Goal: Transaction & Acquisition: Purchase product/service

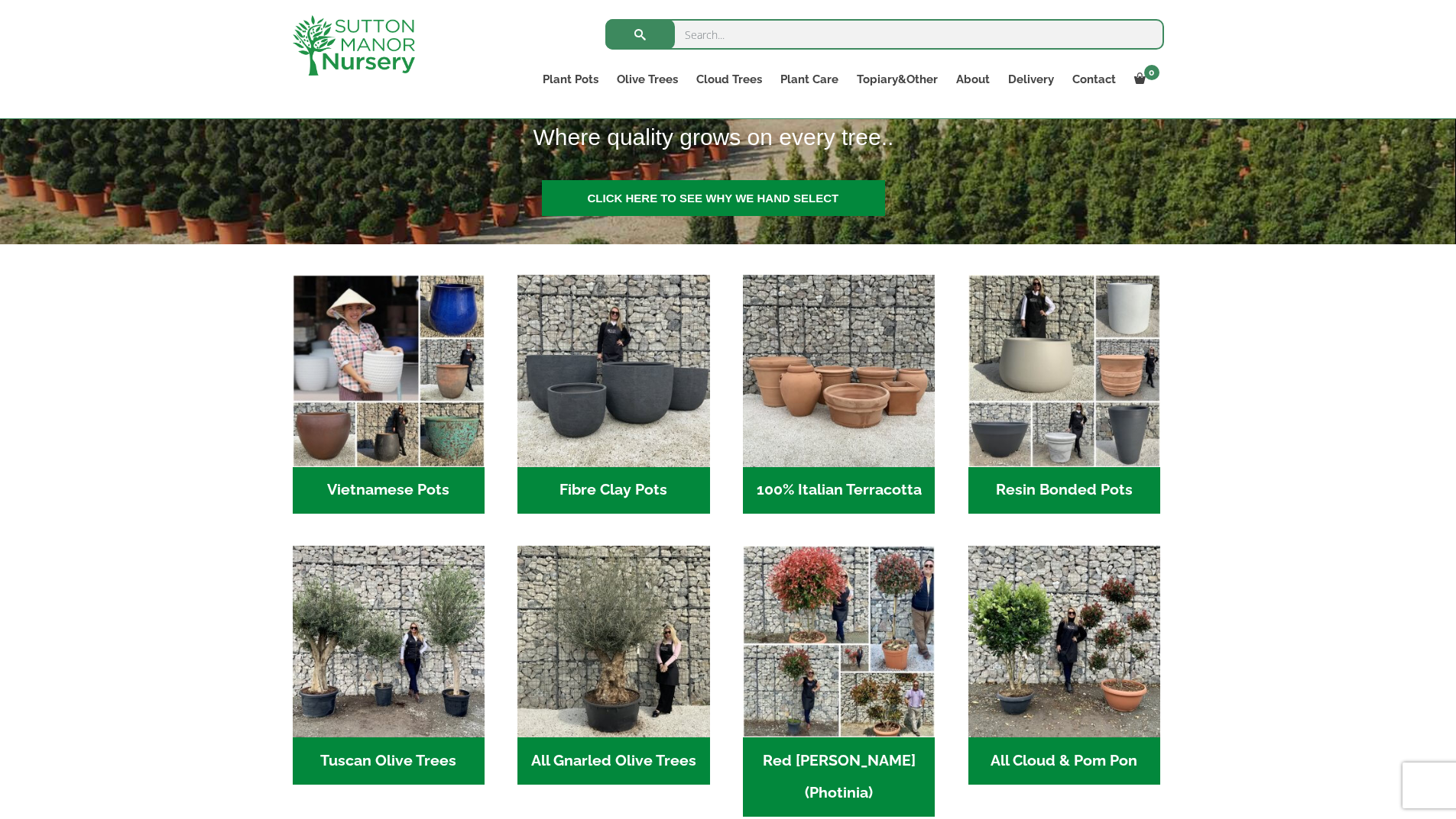
scroll to position [382, 0]
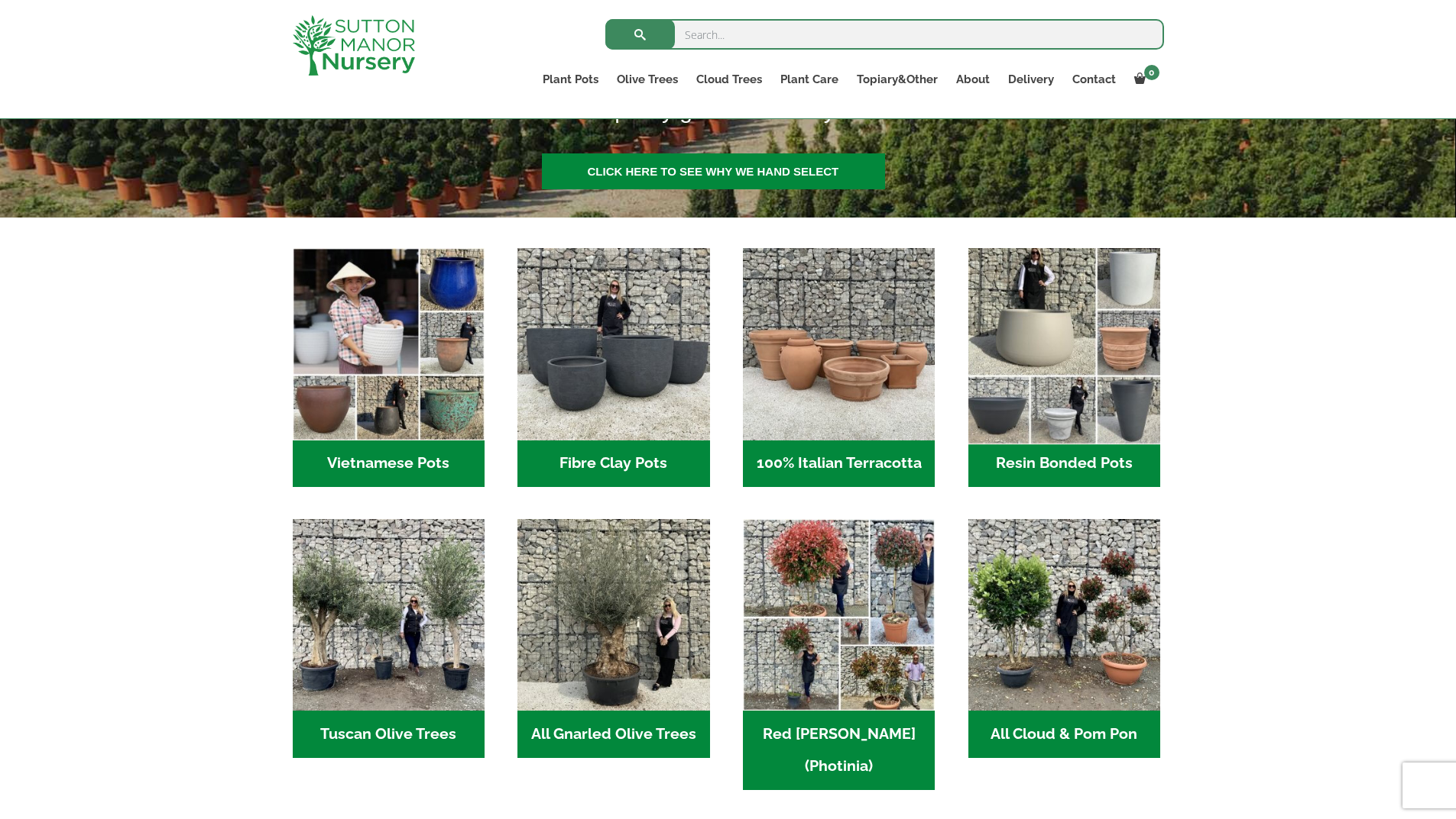
click at [1074, 330] on img "Visit product category Resin Bonded Pots" at bounding box center [1063, 344] width 202 height 202
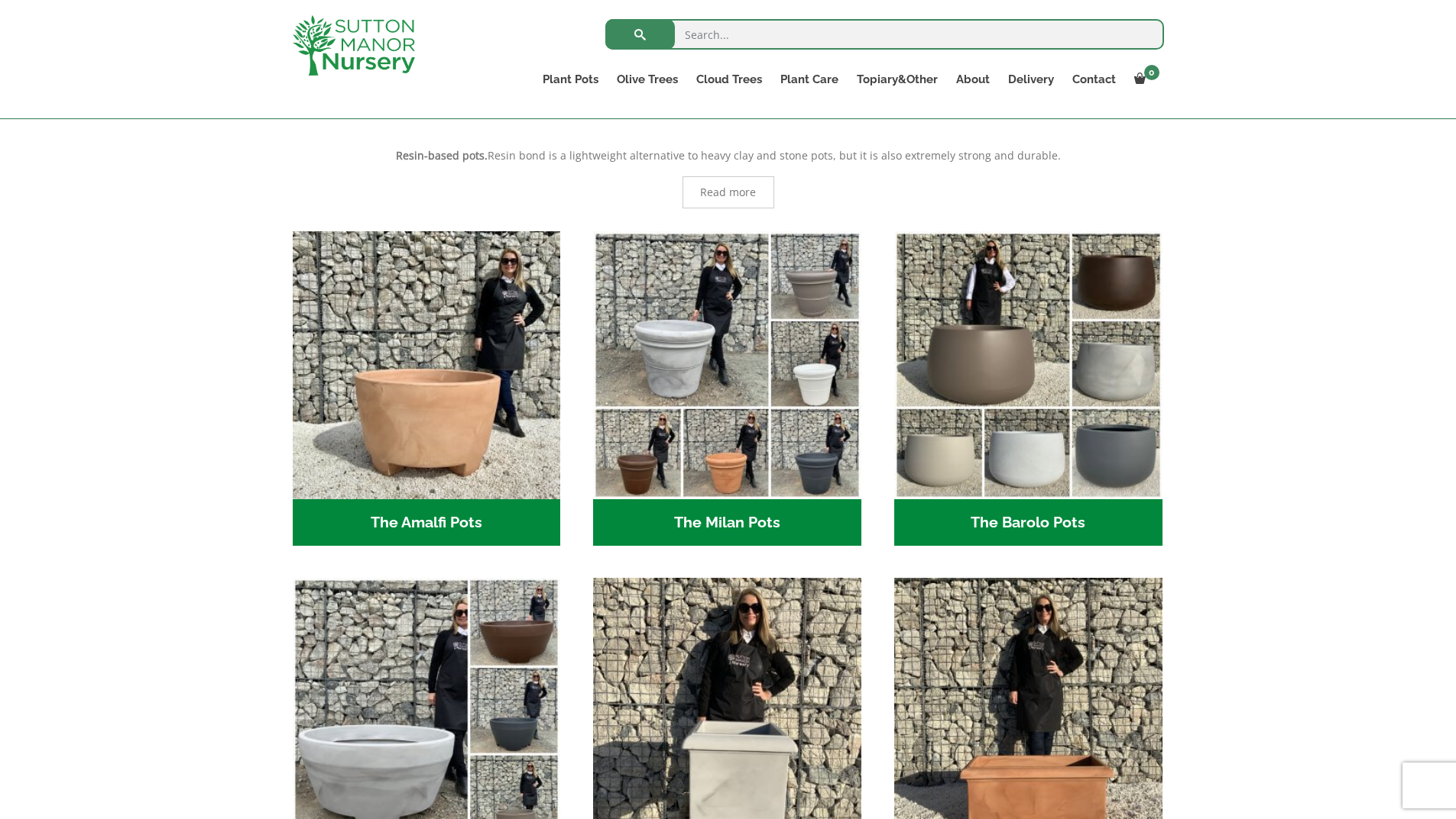
scroll to position [305, 0]
click at [422, 523] on h2 "The Amalfi Pots (3)" at bounding box center [426, 523] width 268 height 48
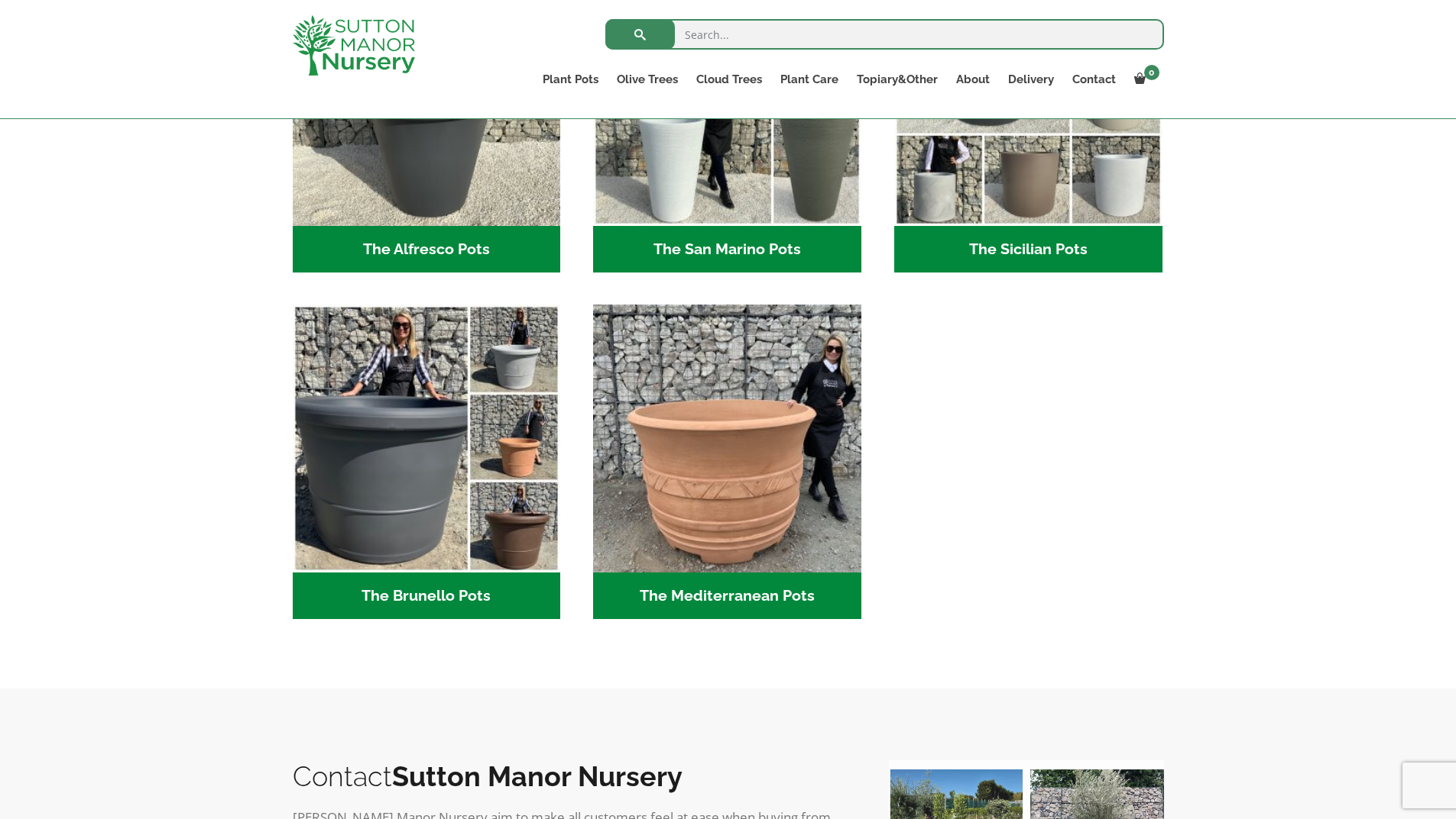
scroll to position [1986, 0]
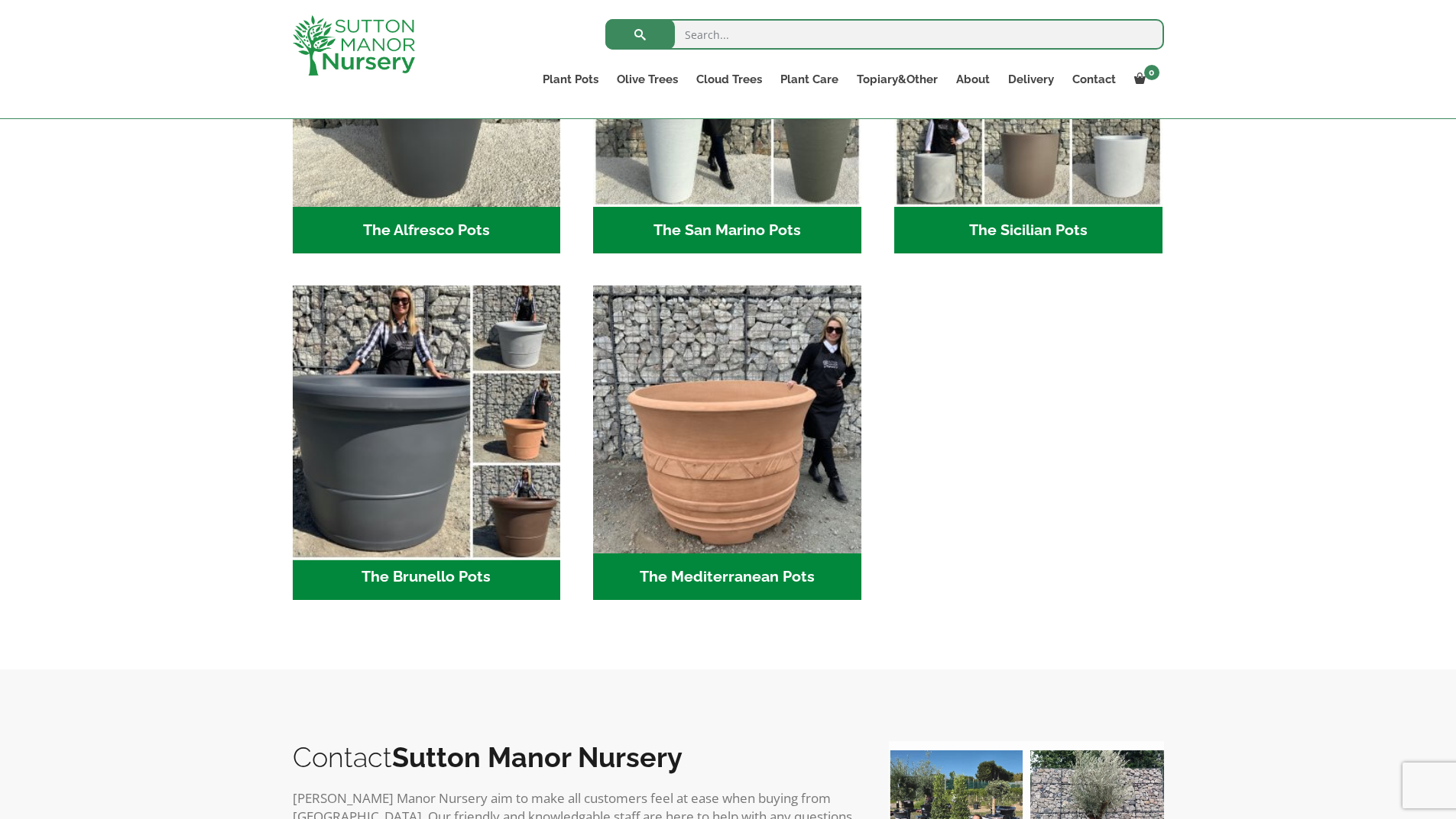
click at [395, 496] on img "Visit product category The Brunello Pots" at bounding box center [427, 420] width 281 height 281
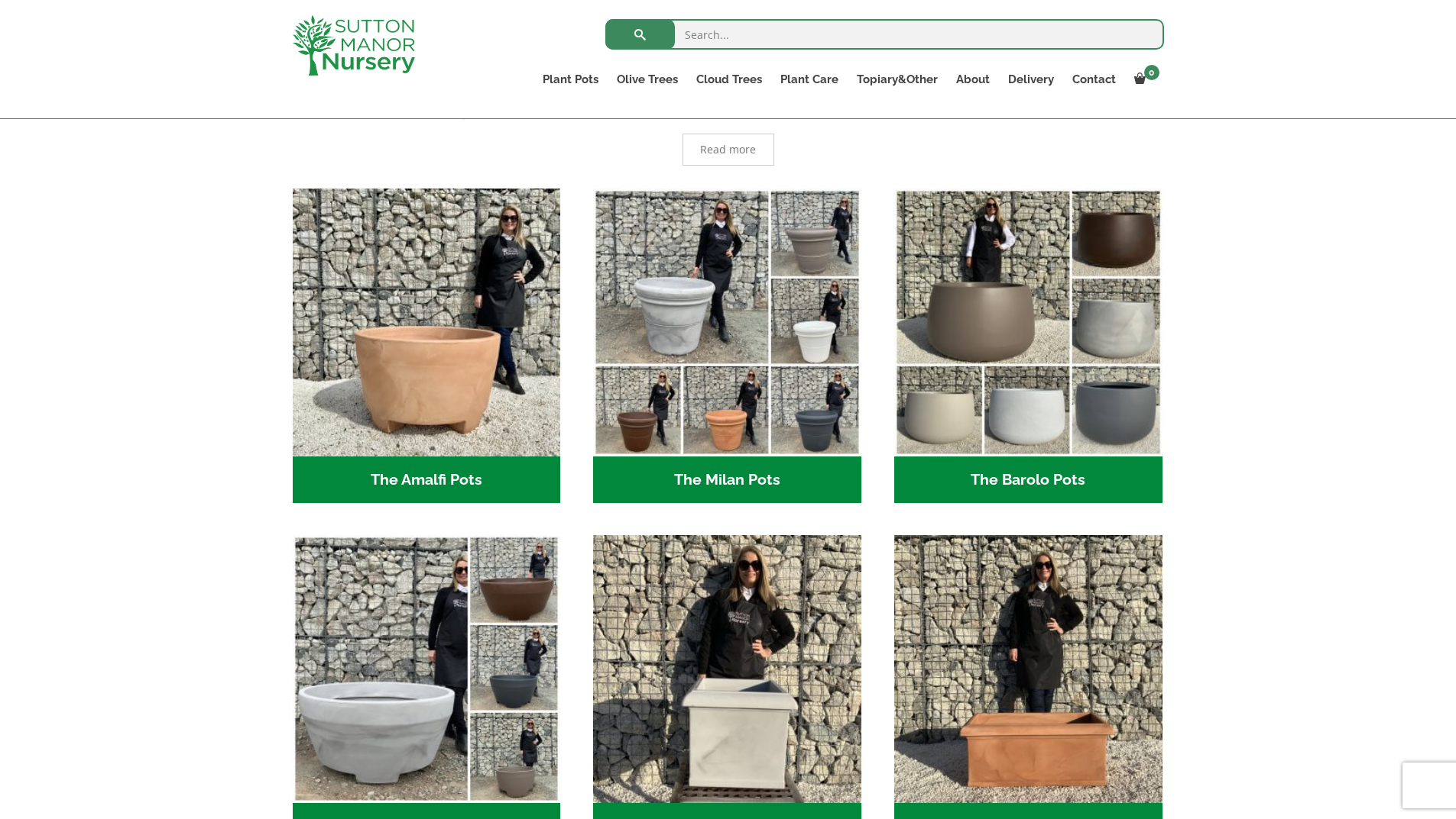
scroll to position [382, 0]
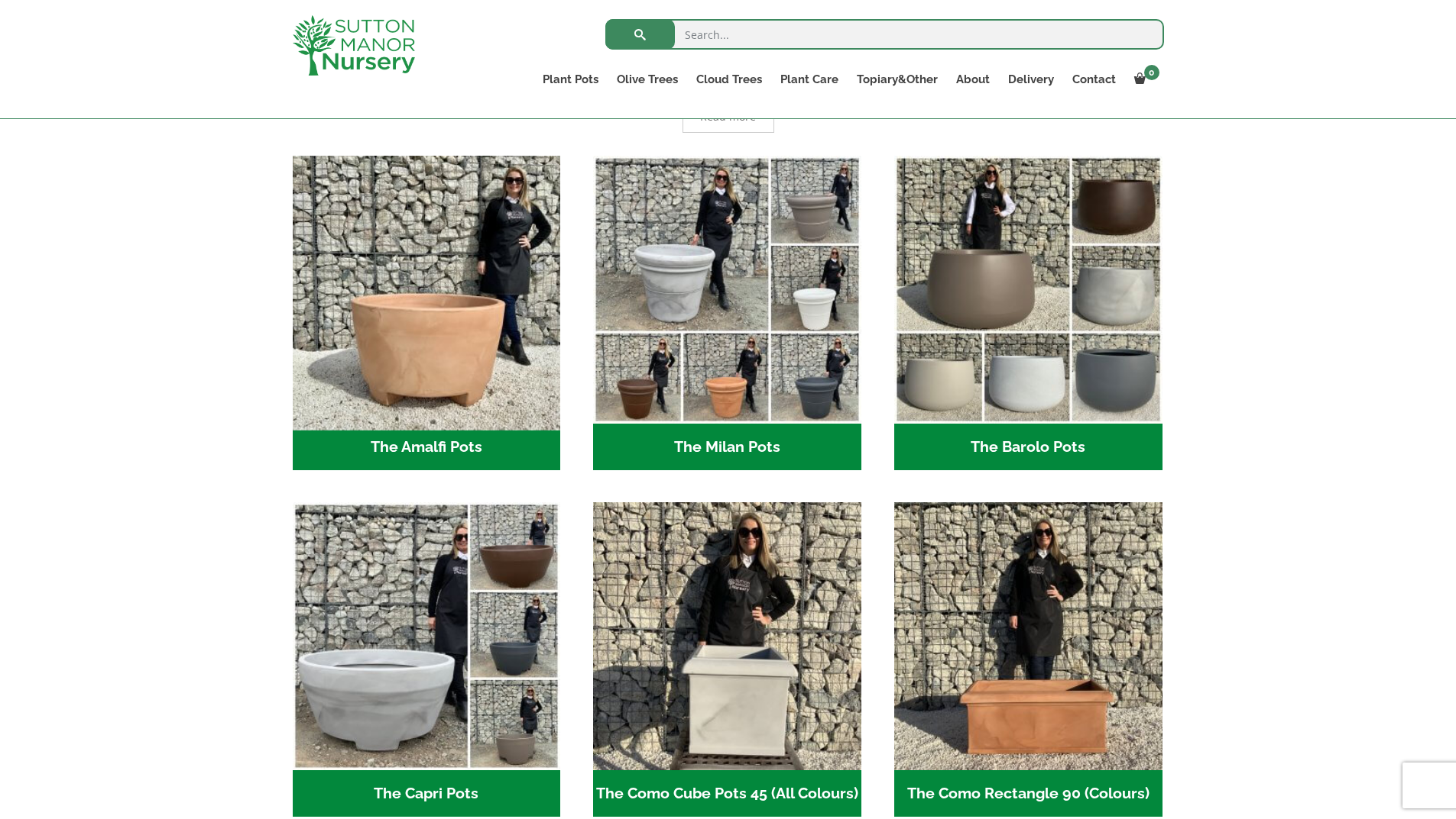
click at [428, 385] on img "Visit product category The Amalfi Pots" at bounding box center [427, 289] width 281 height 281
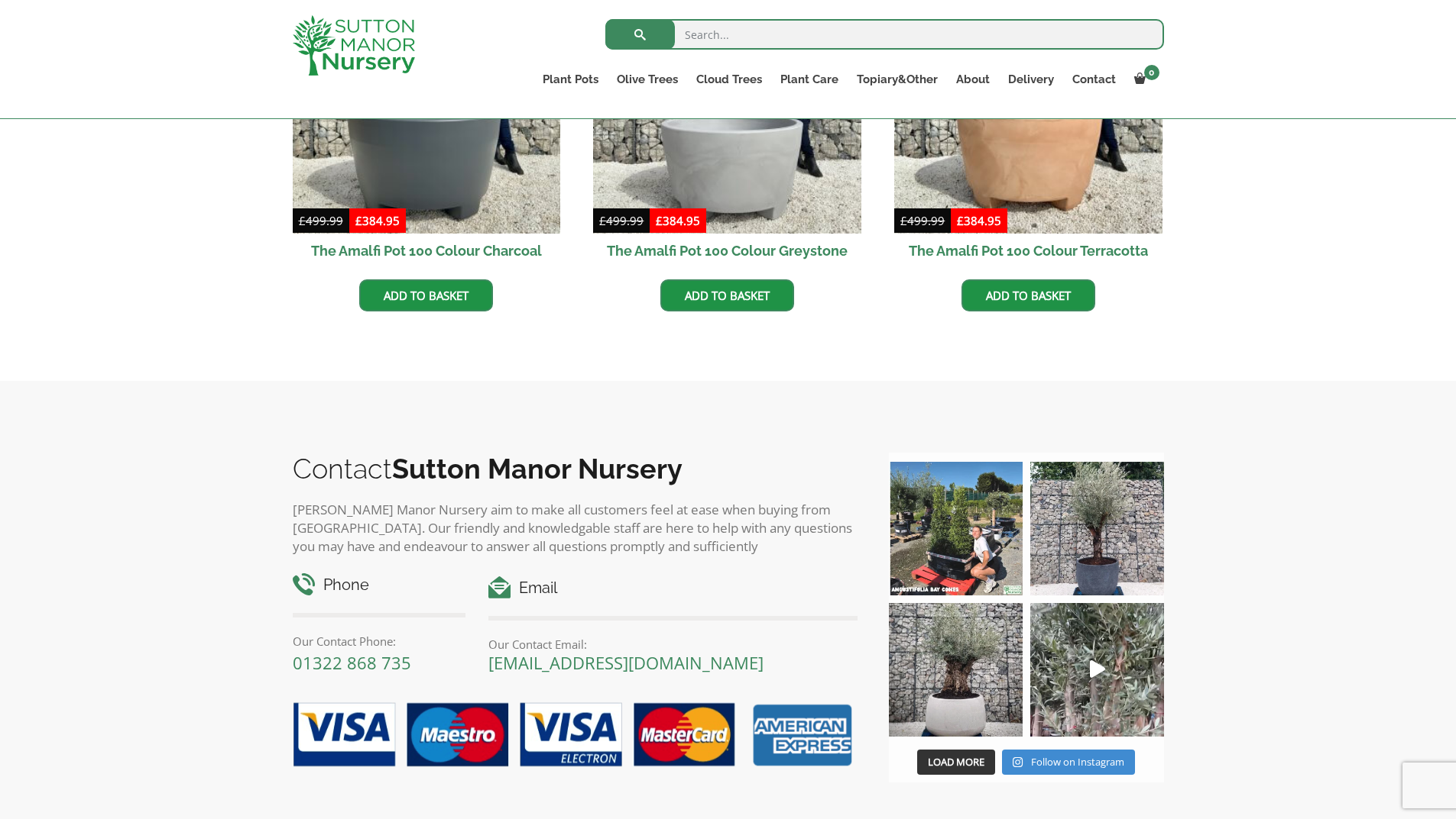
scroll to position [535, 0]
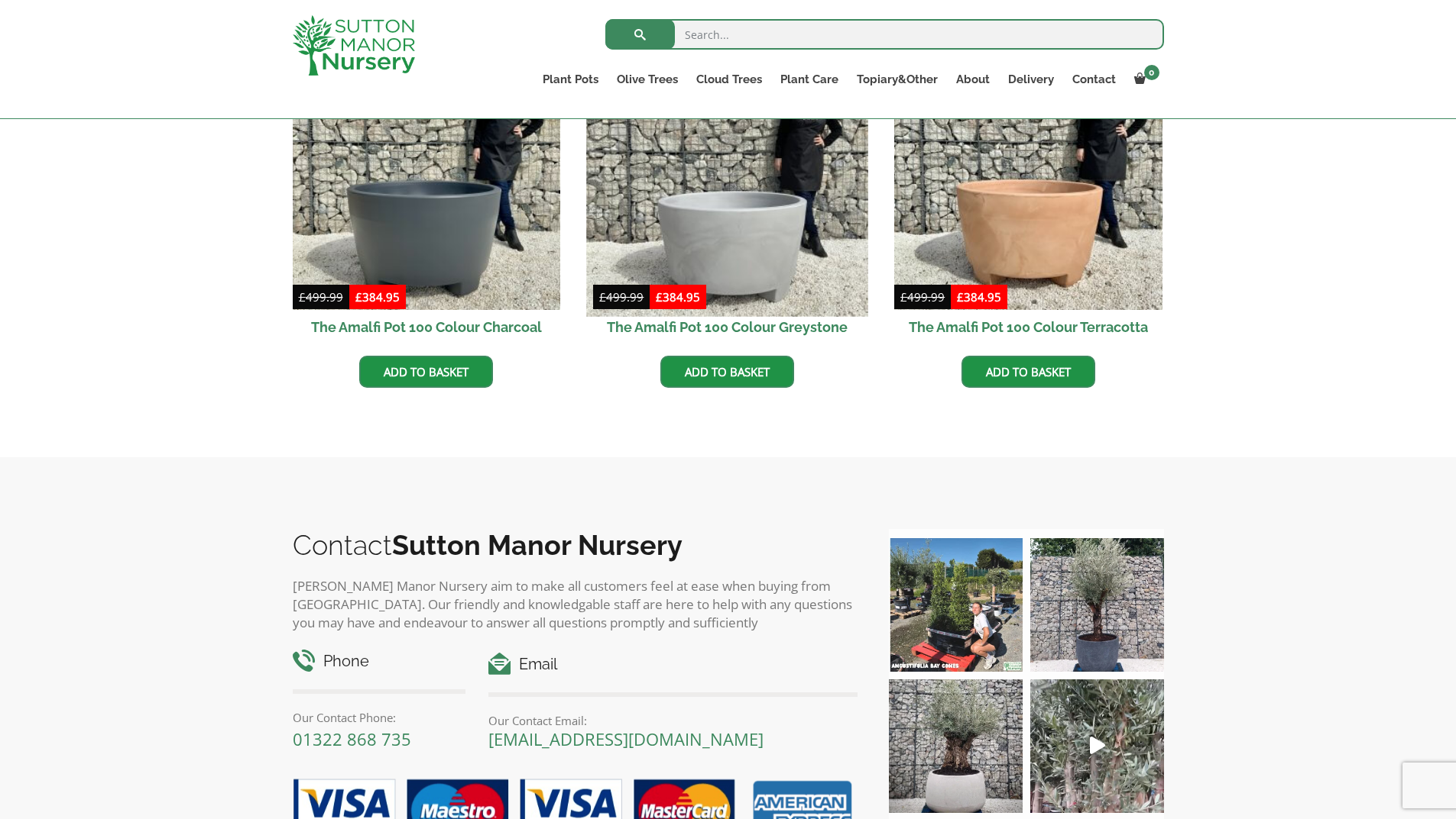
click at [732, 240] on img at bounding box center [728, 176] width 281 height 281
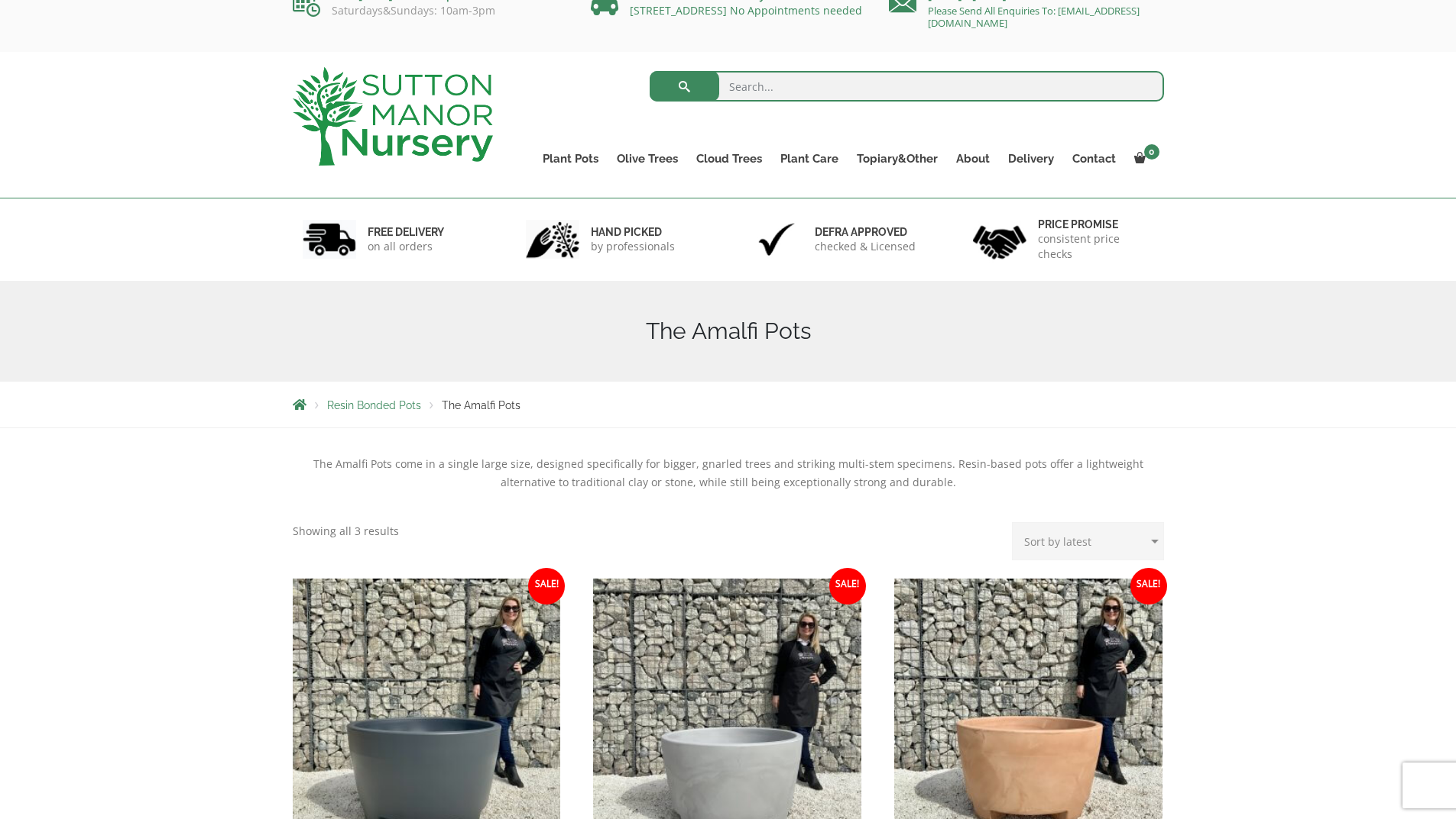
scroll to position [0, 0]
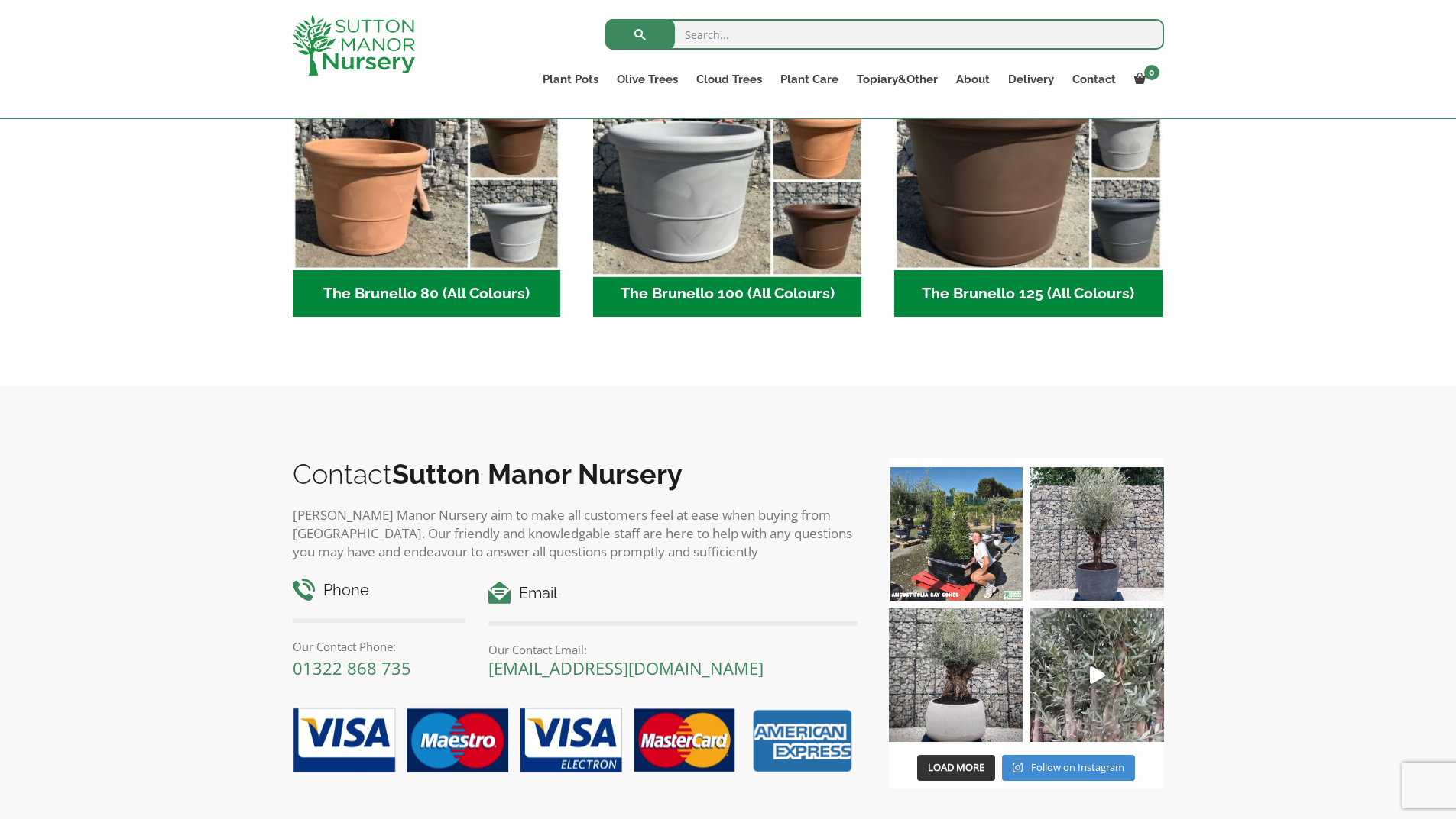
scroll to position [229, 0]
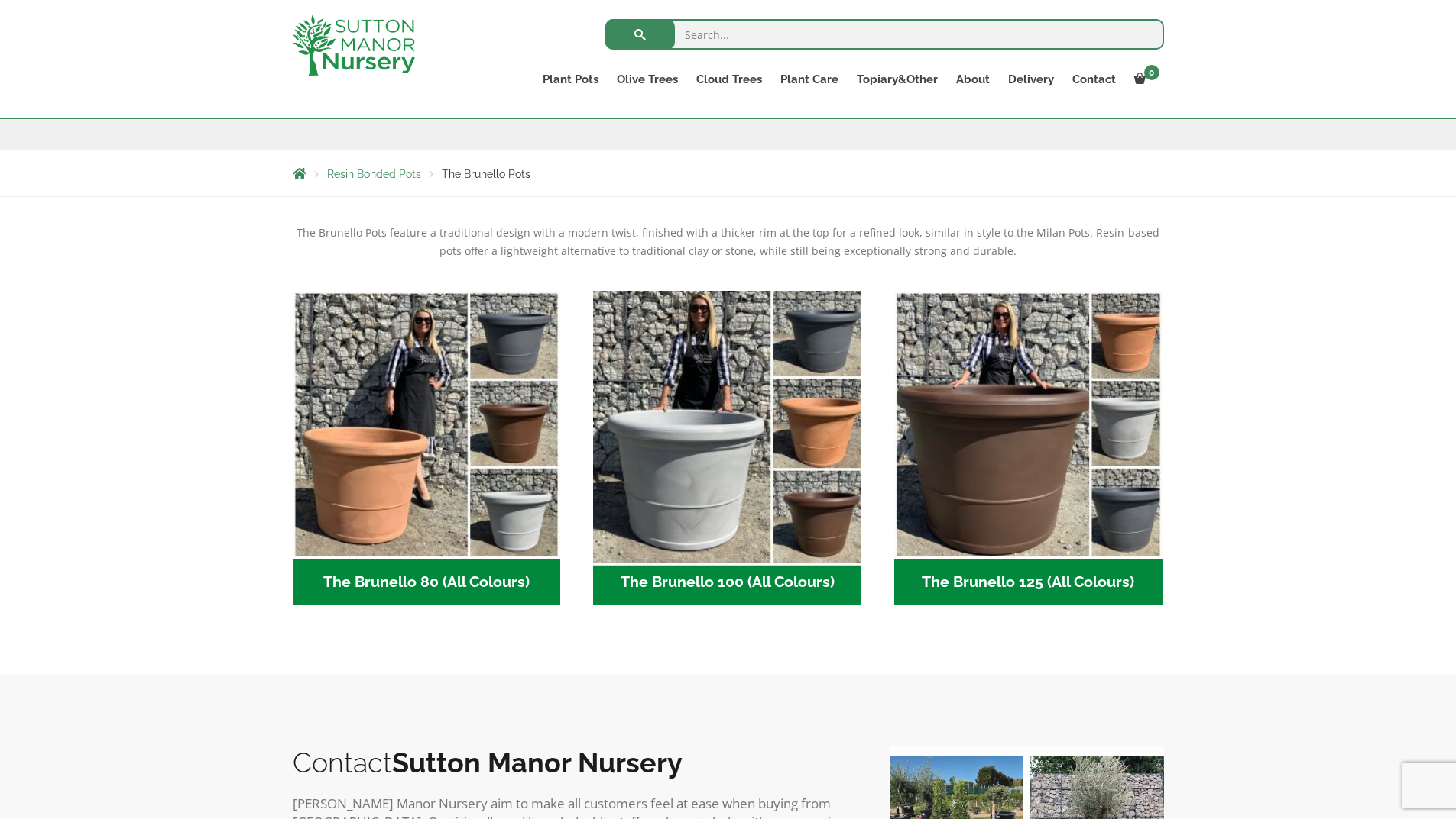
click at [686, 504] on img "Visit product category The Brunello 100 (All Colours)" at bounding box center [728, 425] width 281 height 281
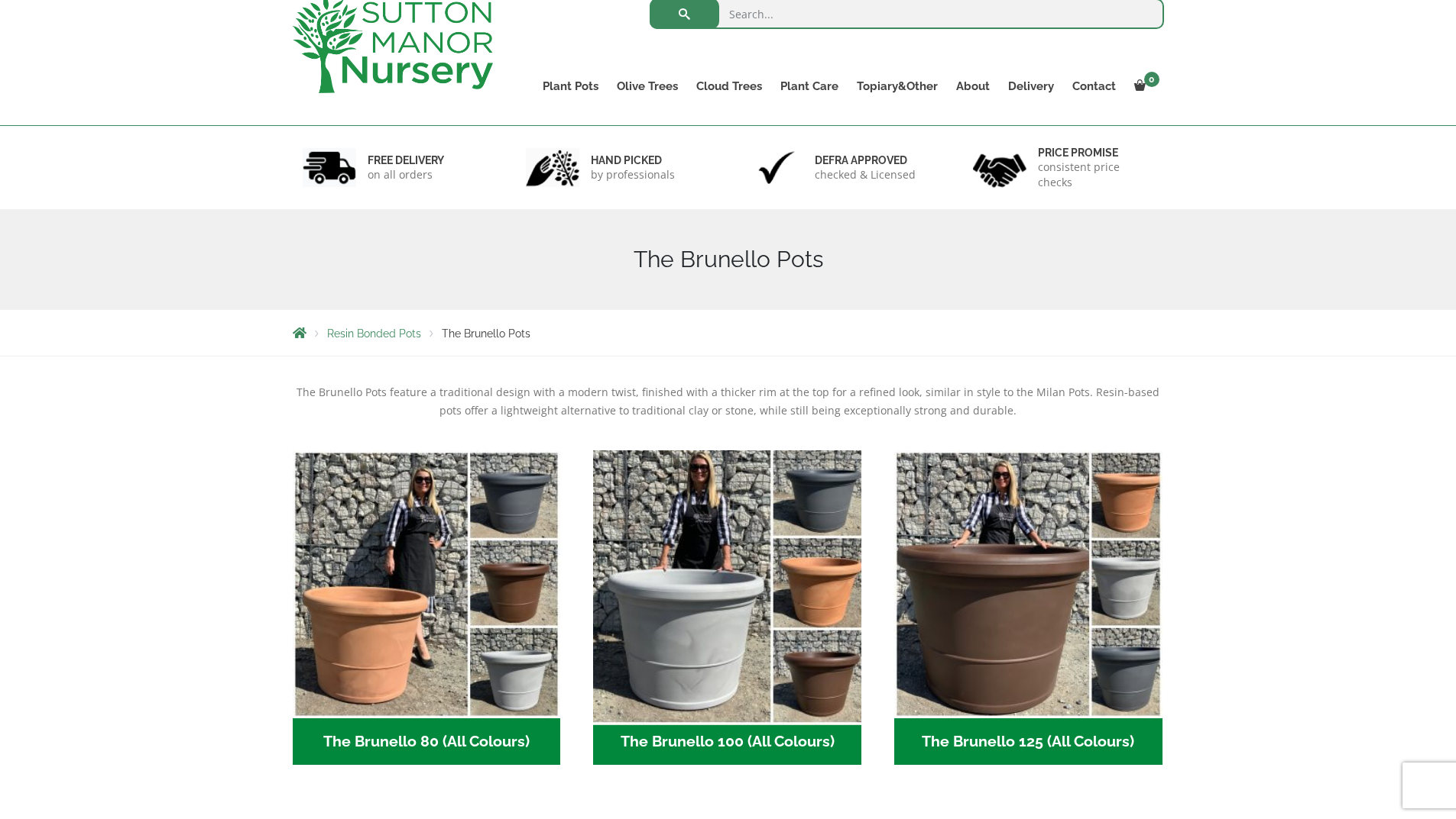
scroll to position [0, 0]
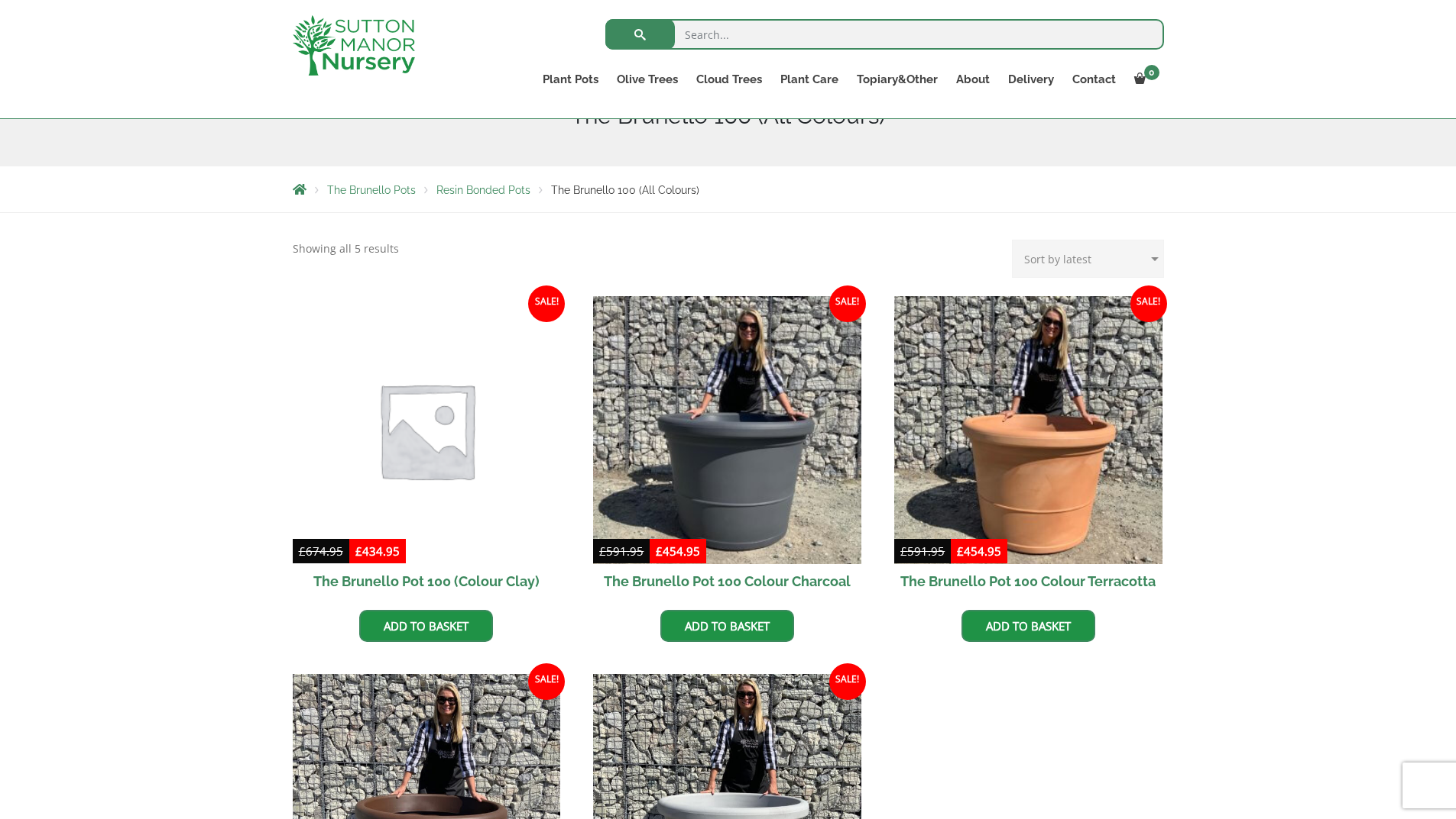
scroll to position [153, 0]
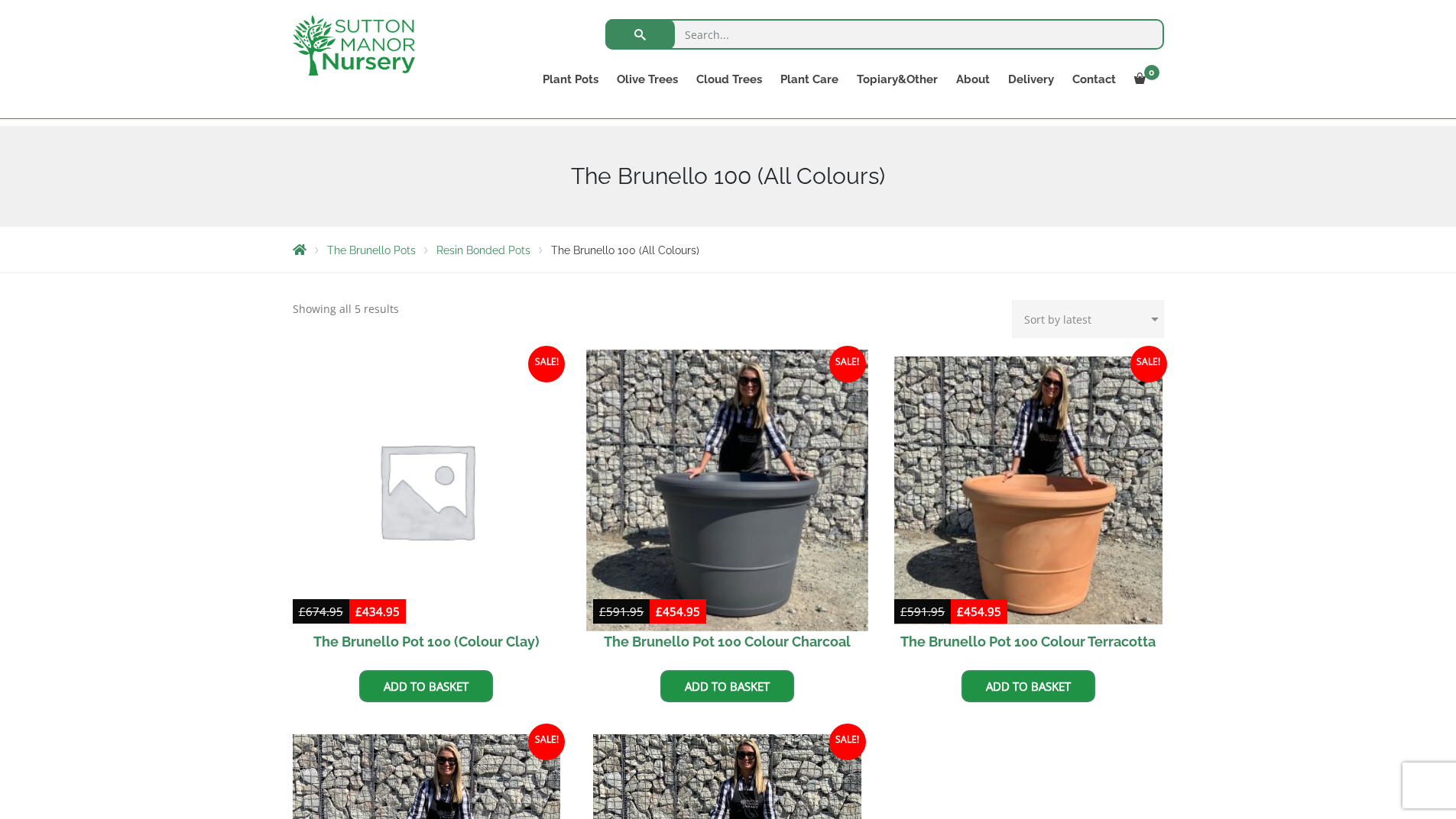
click at [741, 511] on img at bounding box center [728, 491] width 281 height 281
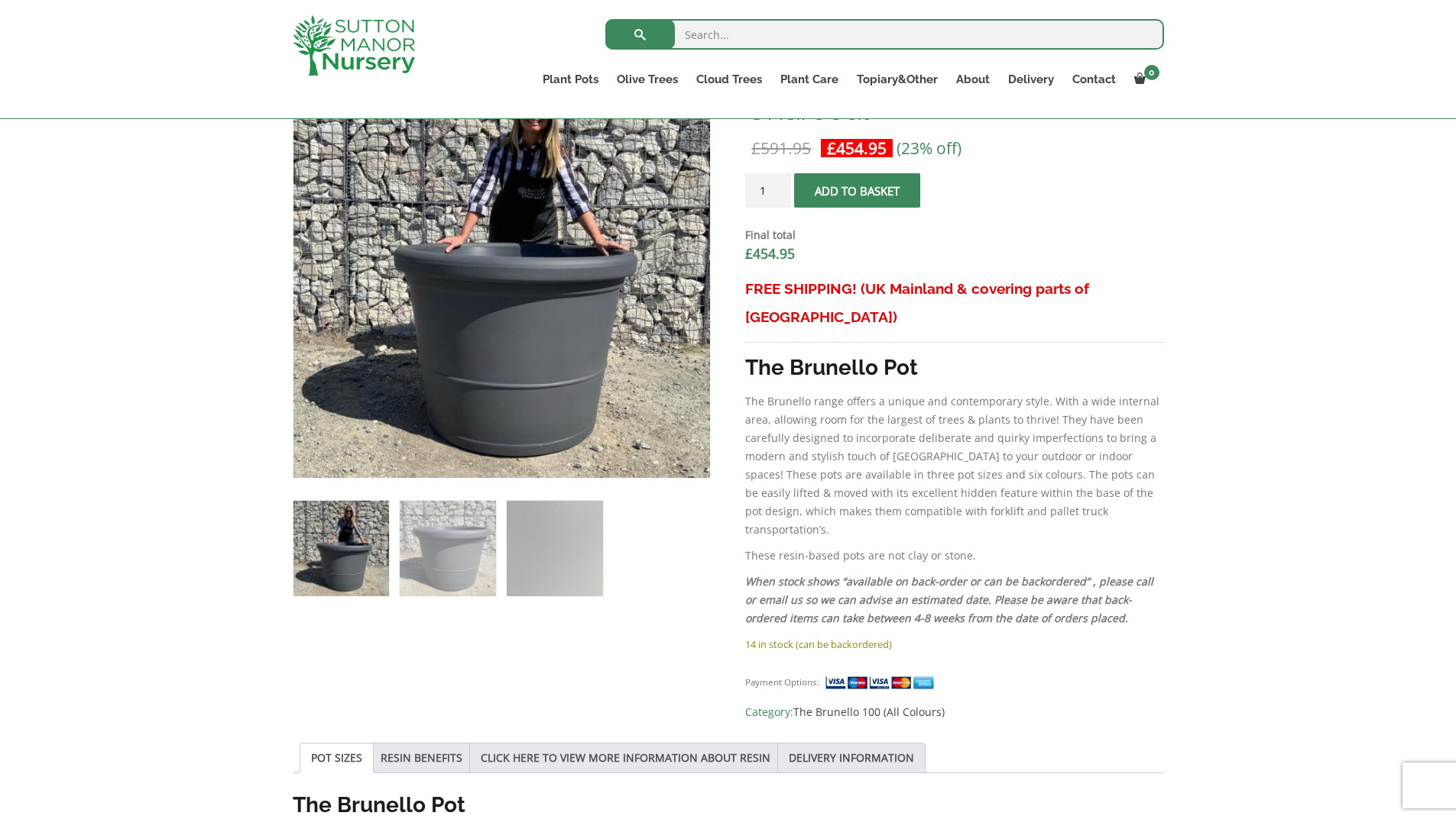
scroll to position [611, 0]
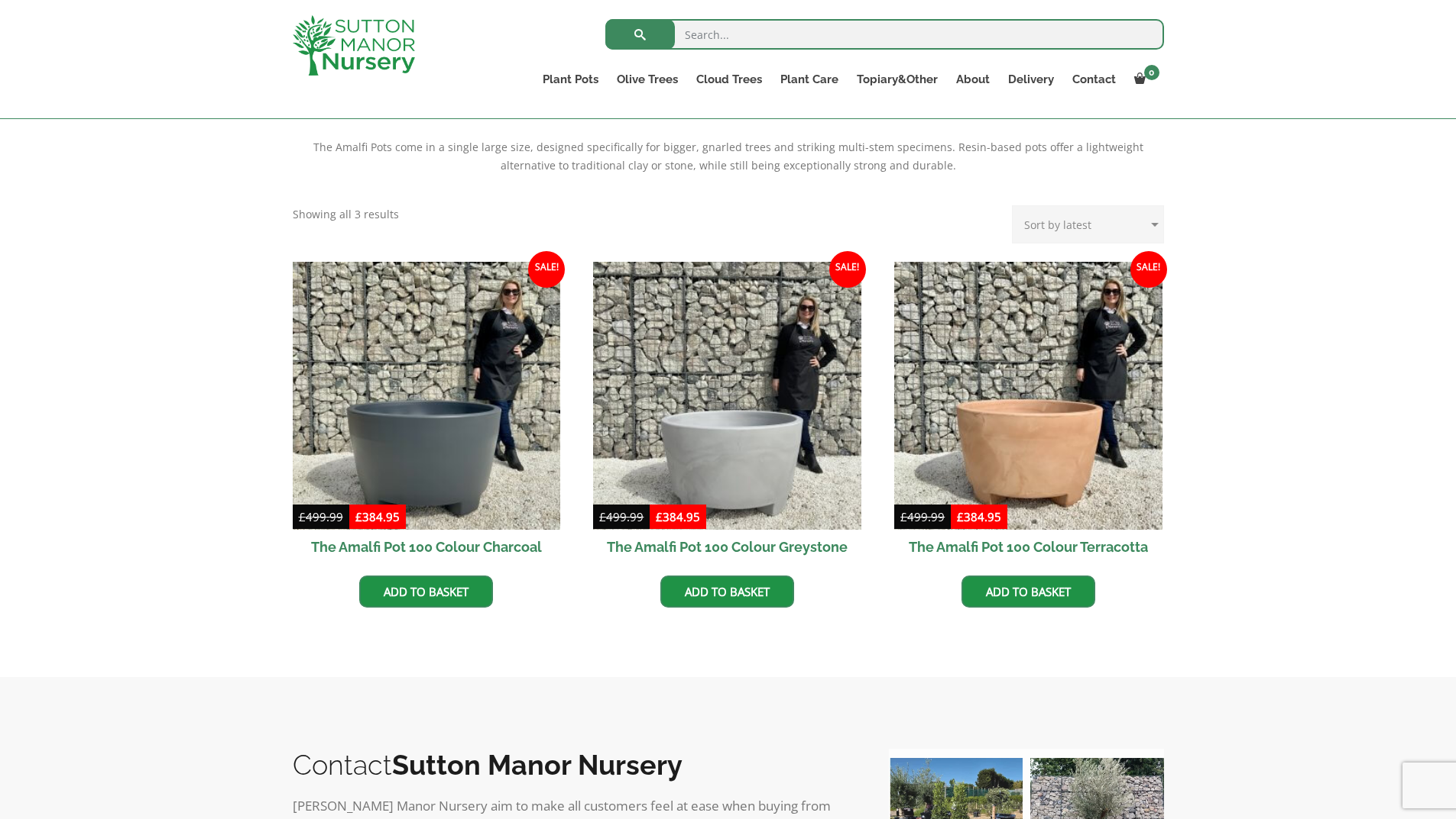
scroll to position [229, 0]
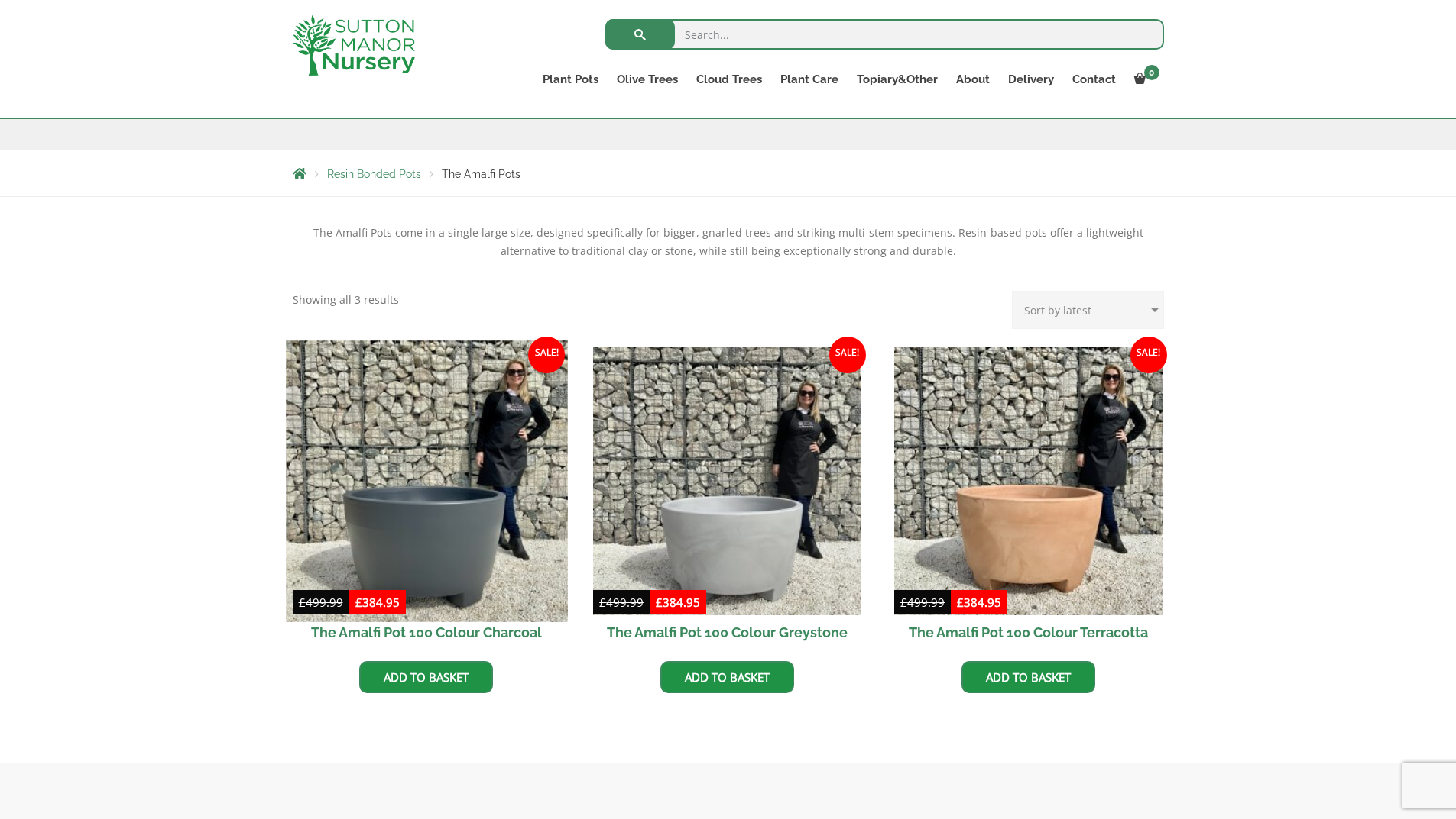
click at [409, 504] on img at bounding box center [427, 481] width 281 height 281
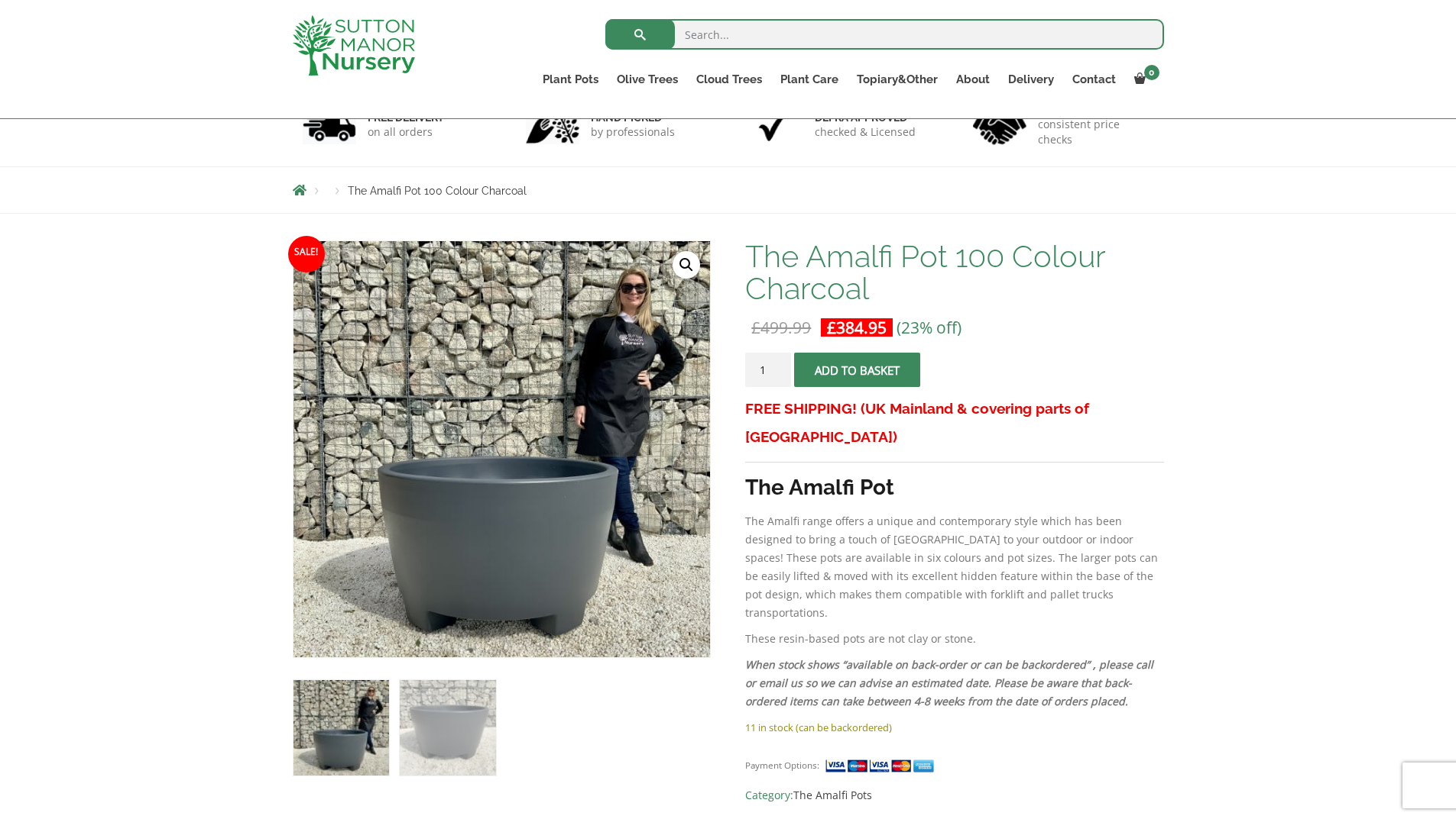
scroll to position [229, 0]
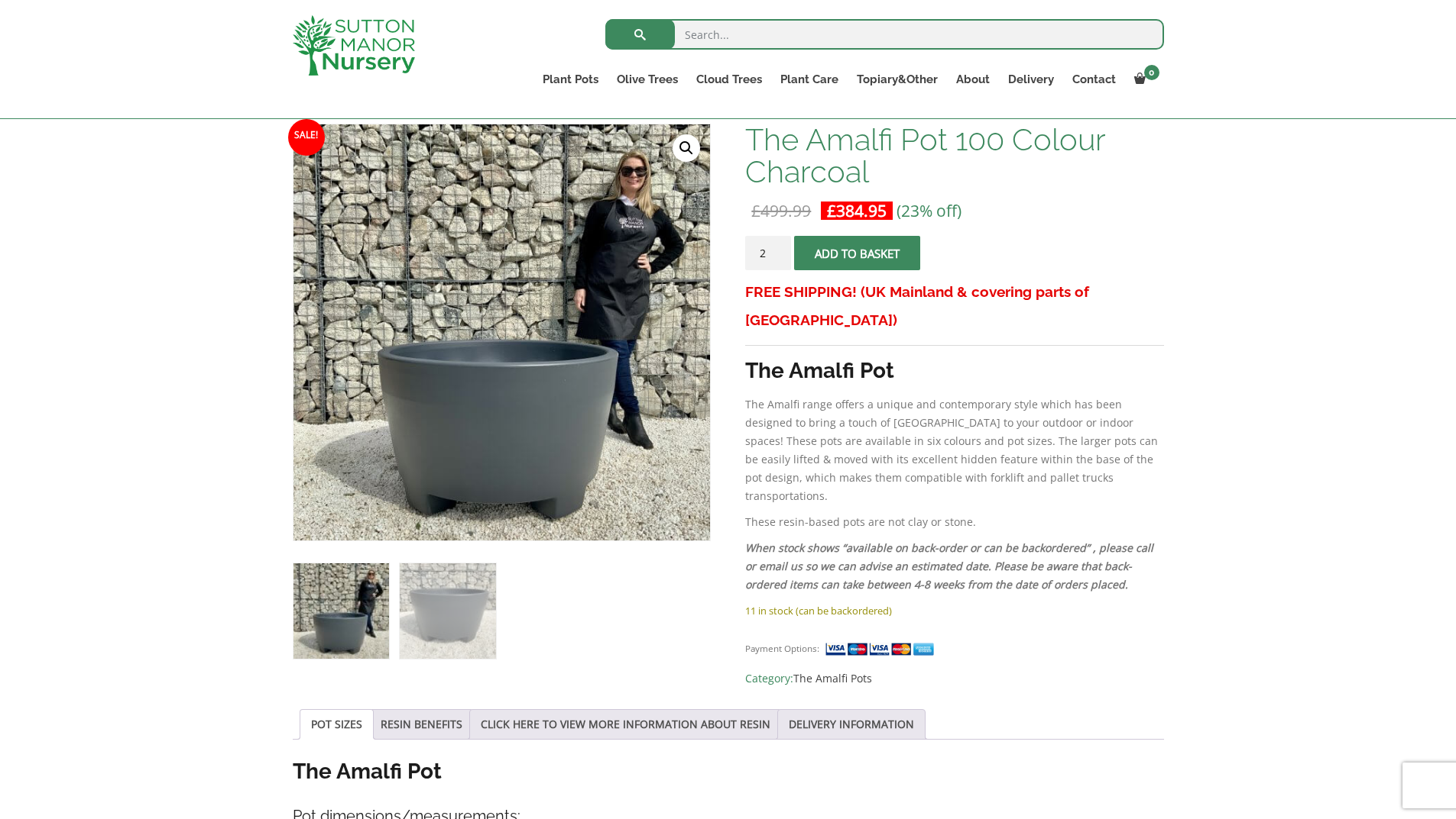
click at [780, 248] on input "2" at bounding box center [767, 253] width 46 height 35
click at [780, 248] on input "3" at bounding box center [767, 253] width 46 height 35
type input "4"
click at [780, 248] on input "4" at bounding box center [767, 253] width 46 height 35
click at [872, 247] on button "Add to basket" at bounding box center [857, 253] width 126 height 35
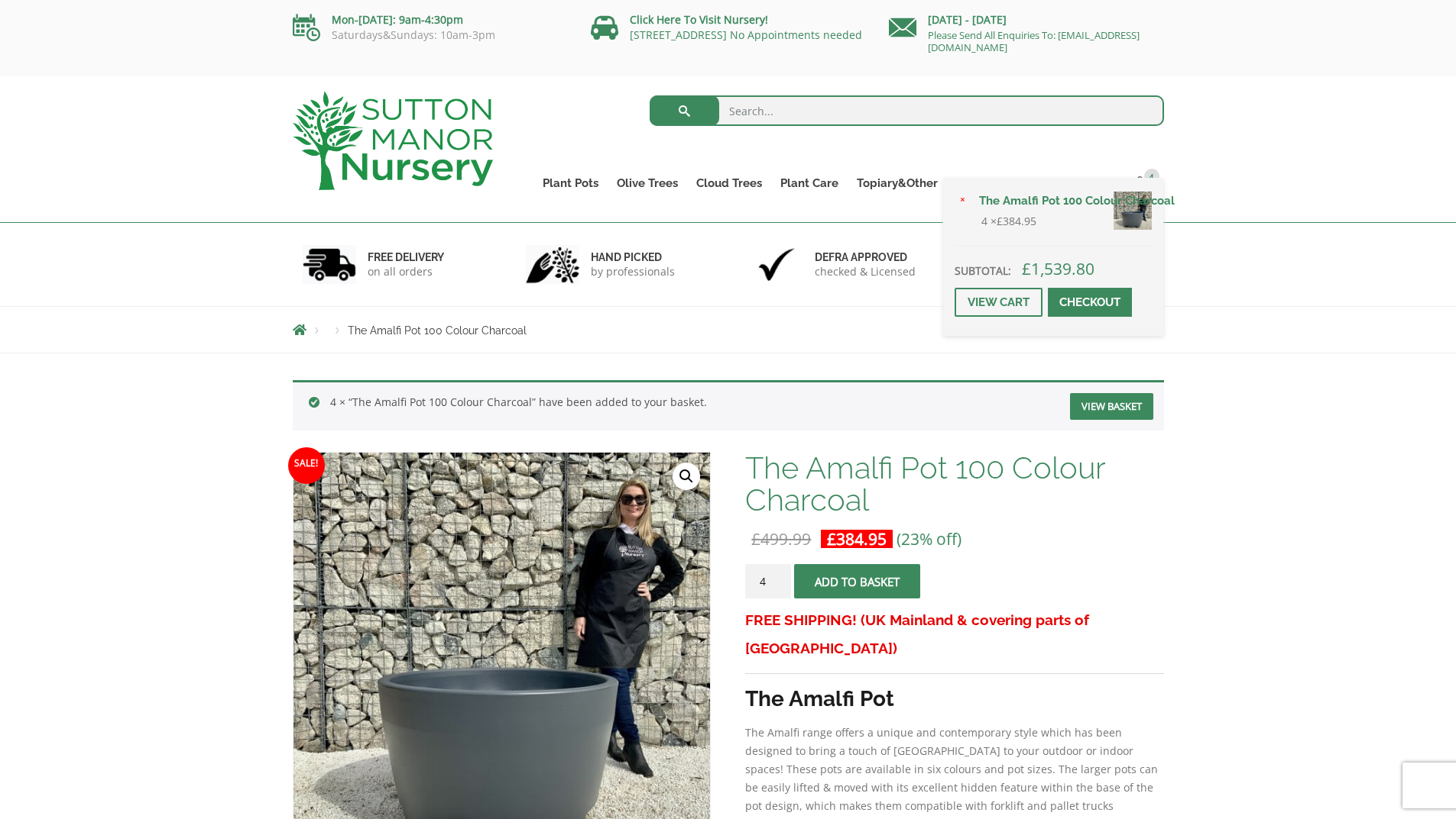
click at [1100, 296] on link "Checkout" at bounding box center [1089, 302] width 84 height 29
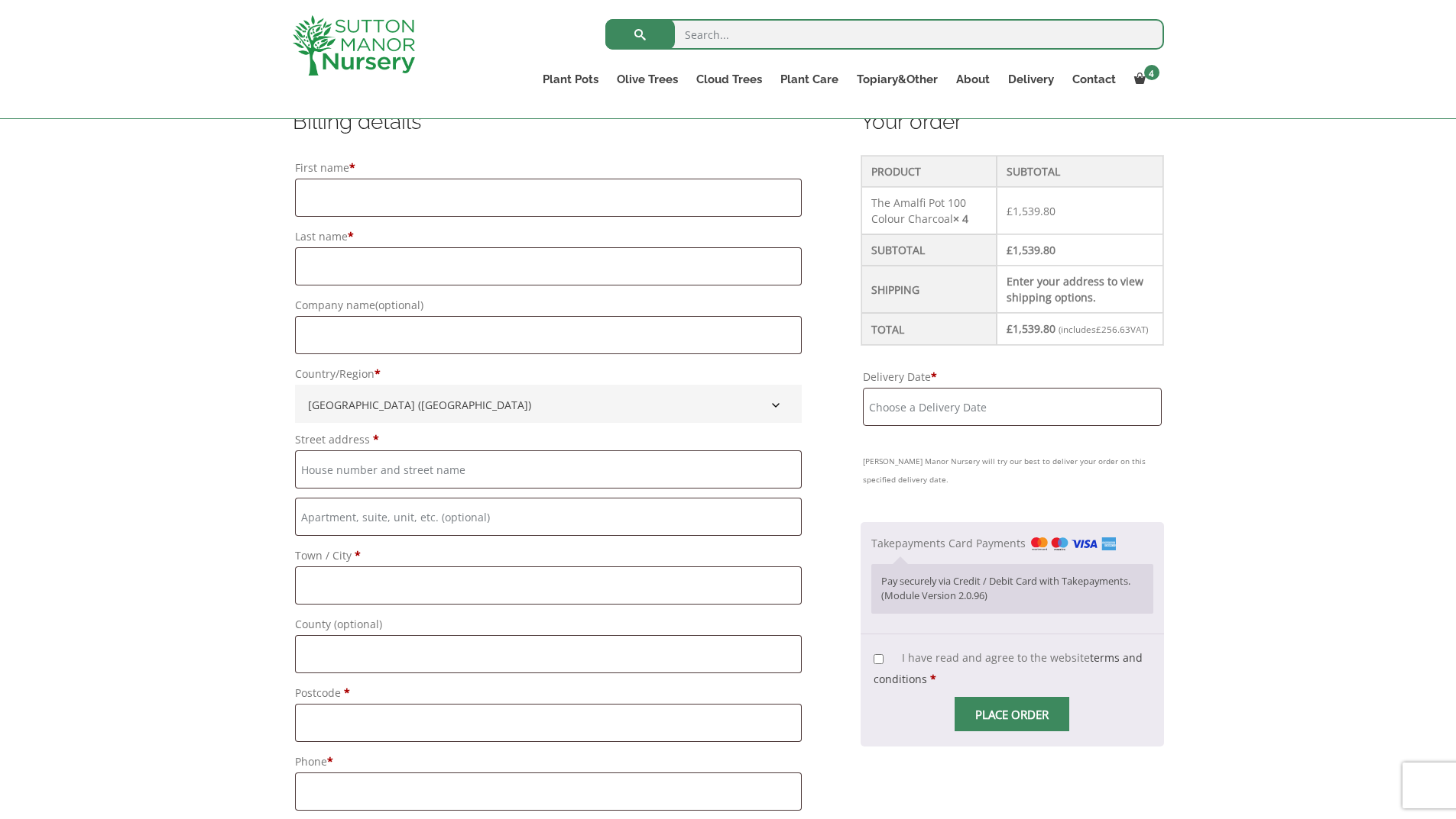
scroll to position [382, 0]
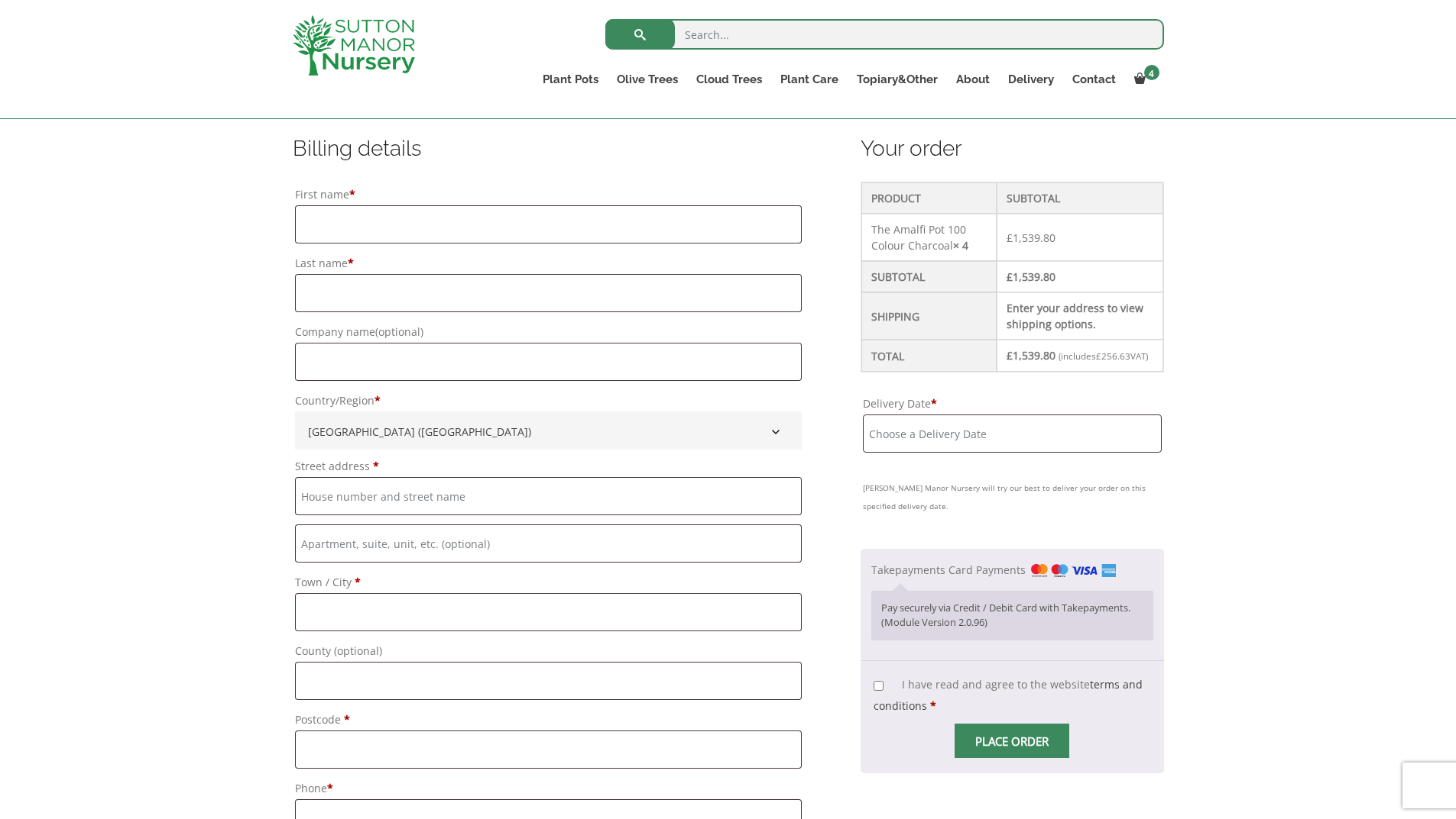
click at [931, 446] on input "Delivery Date *" at bounding box center [1012, 433] width 299 height 38
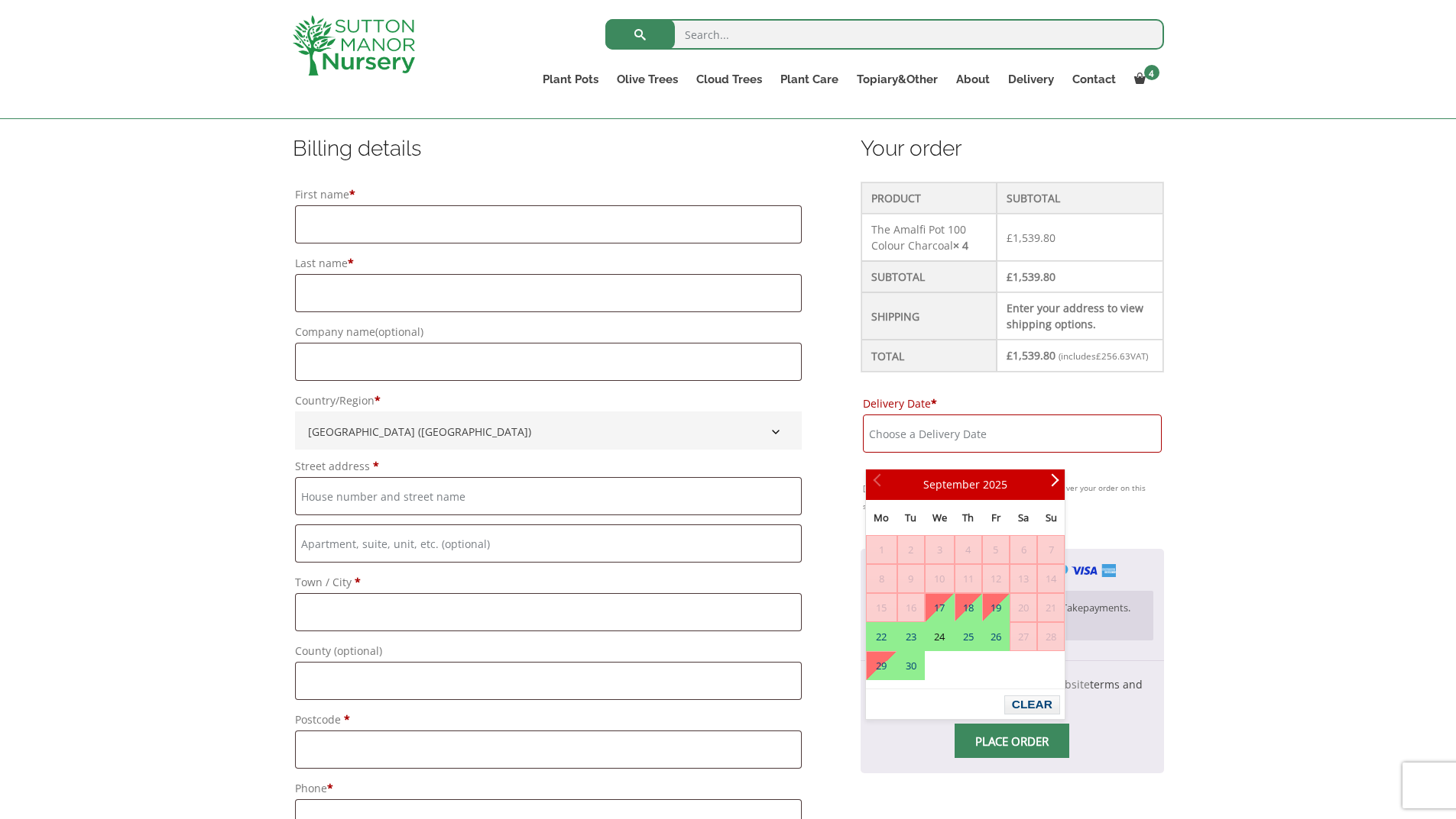
click at [938, 634] on link "24" at bounding box center [939, 637] width 29 height 28
type input "24 September, 2025"
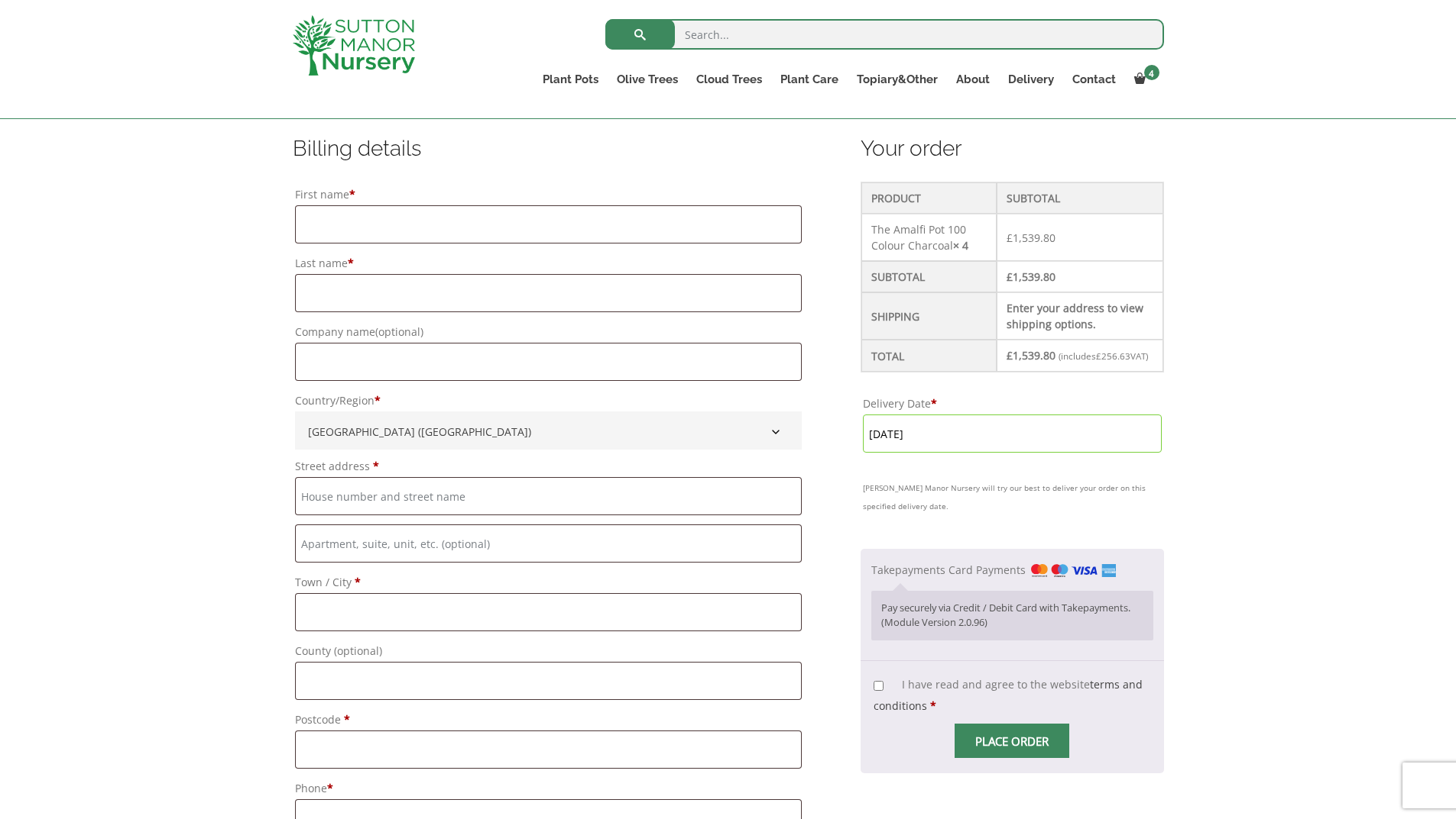
click at [879, 691] on input "I have read and agree to the website terms and conditions *" at bounding box center [878, 686] width 10 height 10
checkbox input "true"
click at [331, 211] on input "First name *" at bounding box center [548, 224] width 506 height 38
type input "Garey"
click at [327, 302] on input "Last name *" at bounding box center [548, 293] width 506 height 38
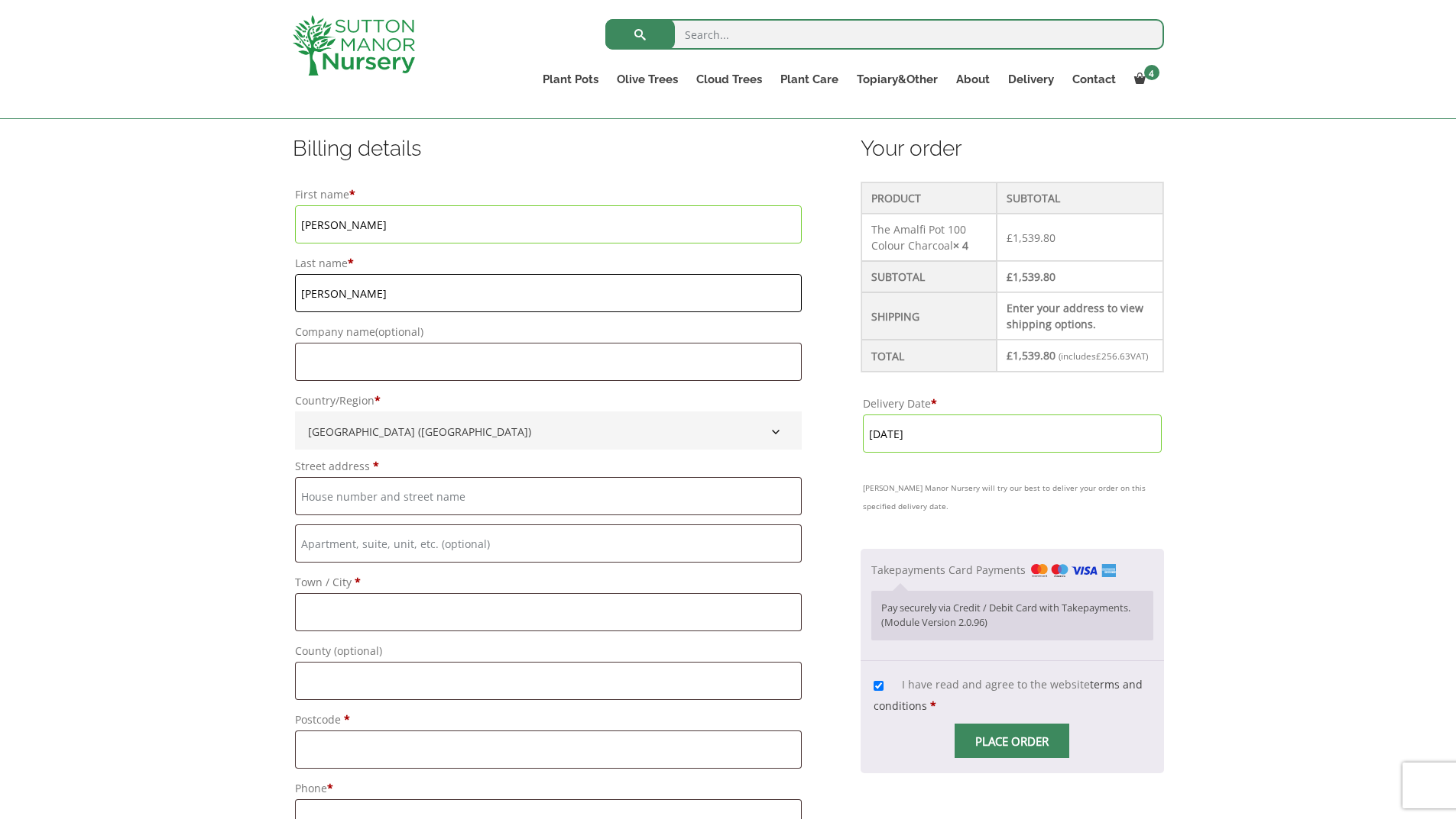
type input "Goss"
click at [336, 359] on input "Company name (optional)" at bounding box center [548, 362] width 506 height 38
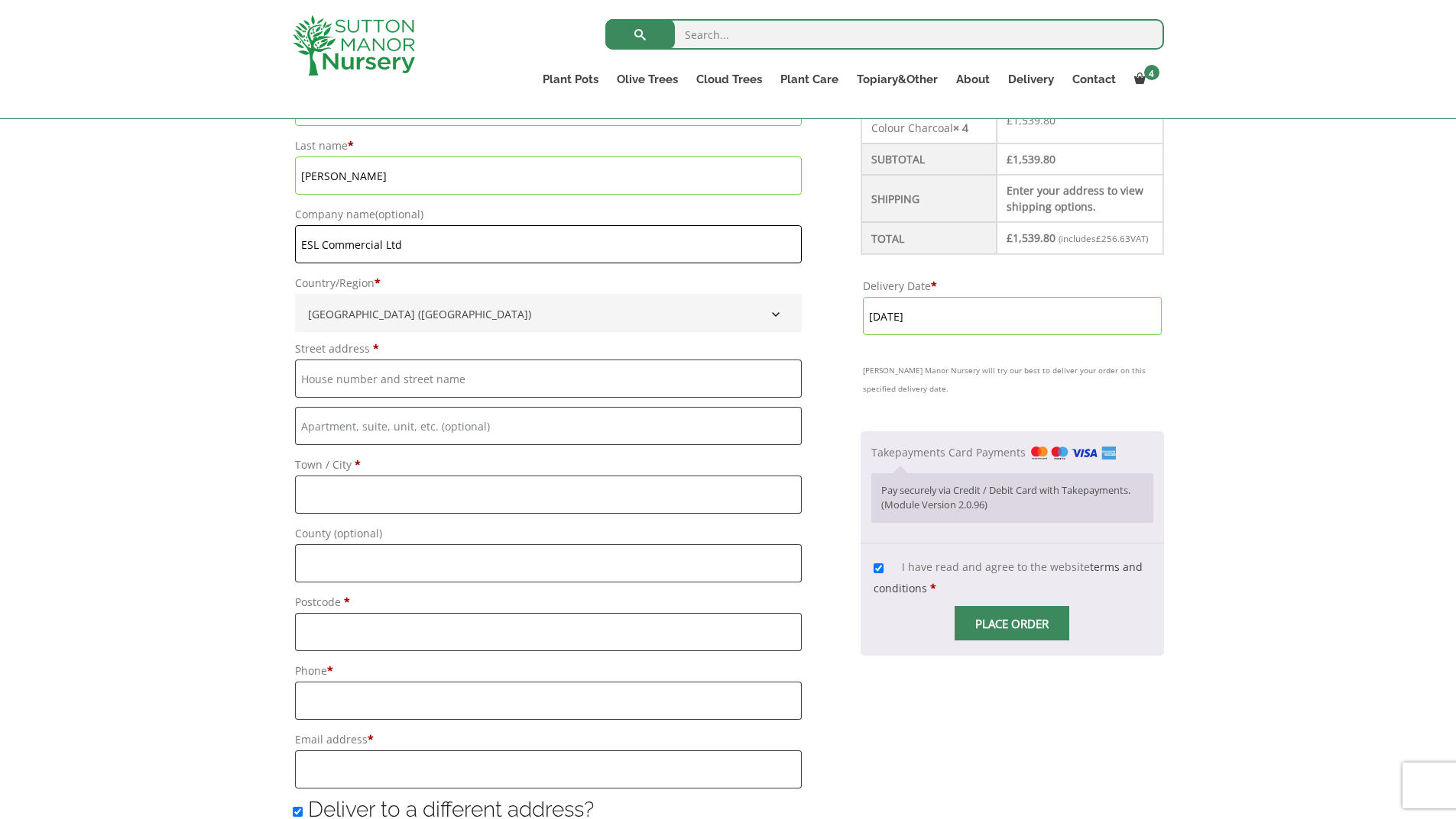
scroll to position [535, 0]
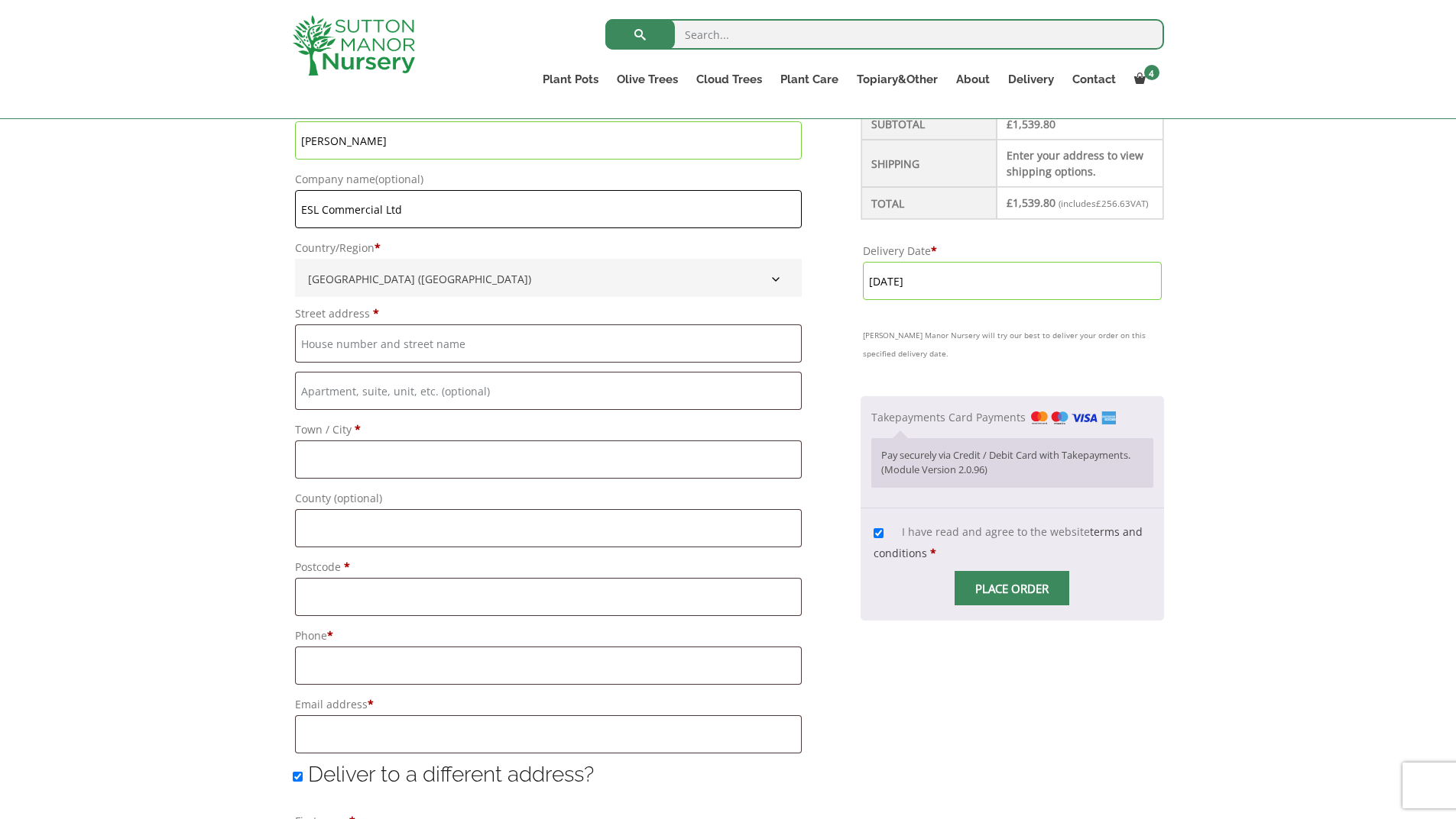
type input "ESL Commercial Ltd"
click at [321, 343] on input "Street address *" at bounding box center [548, 343] width 506 height 38
type input "[STREET_ADDRESS]"
click at [328, 458] on input "Town / City *" at bounding box center [548, 459] width 506 height 38
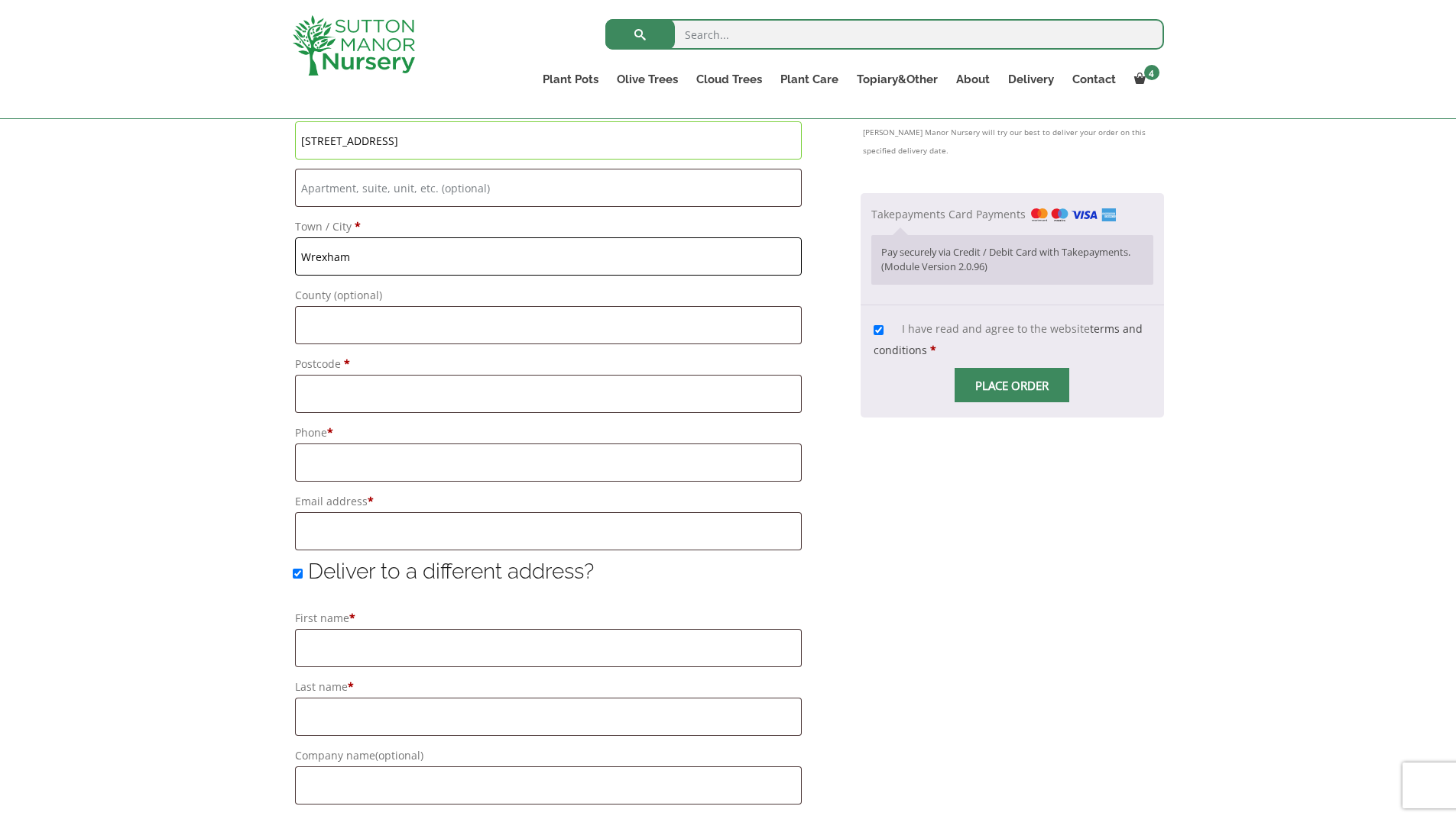
scroll to position [764, 0]
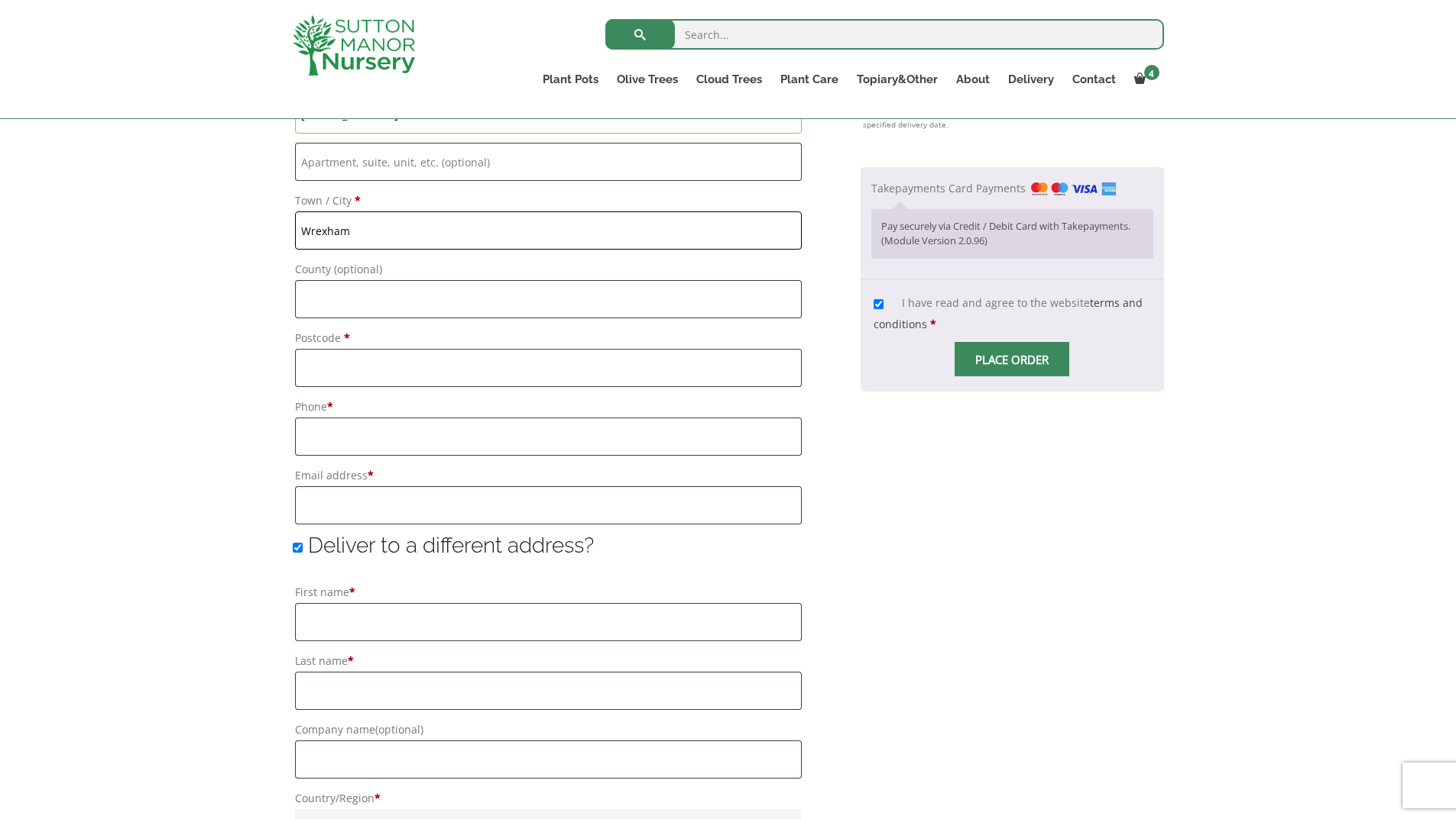
type input "Wrexham"
click at [337, 369] on input "Postcode *" at bounding box center [548, 368] width 506 height 38
type input "LL13 7AS"
click at [356, 445] on input "Phone *" at bounding box center [548, 437] width 506 height 38
type input "01978 263668"
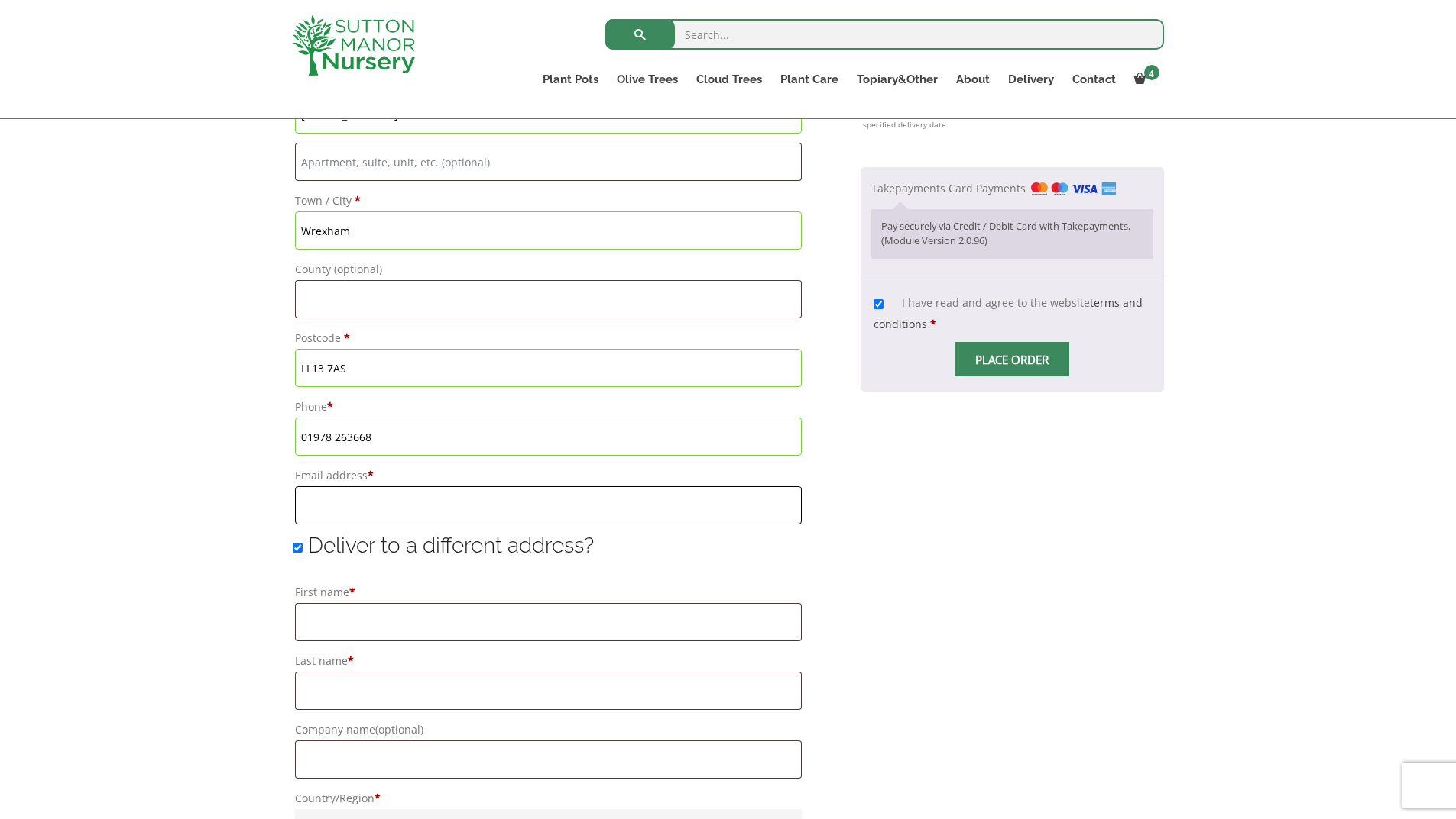
click at [362, 505] on input "Email address *" at bounding box center [548, 505] width 506 height 38
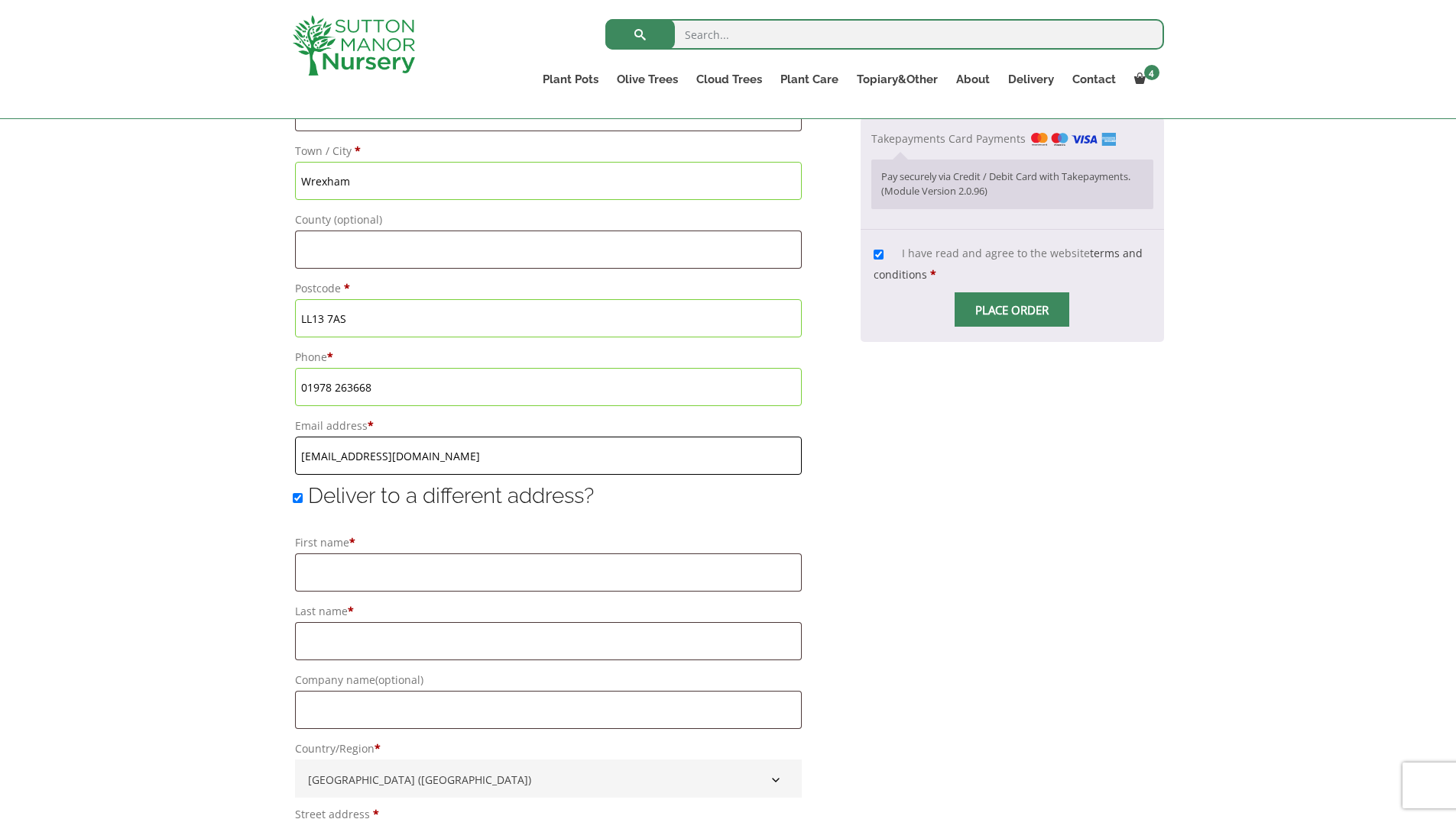
scroll to position [916, 0]
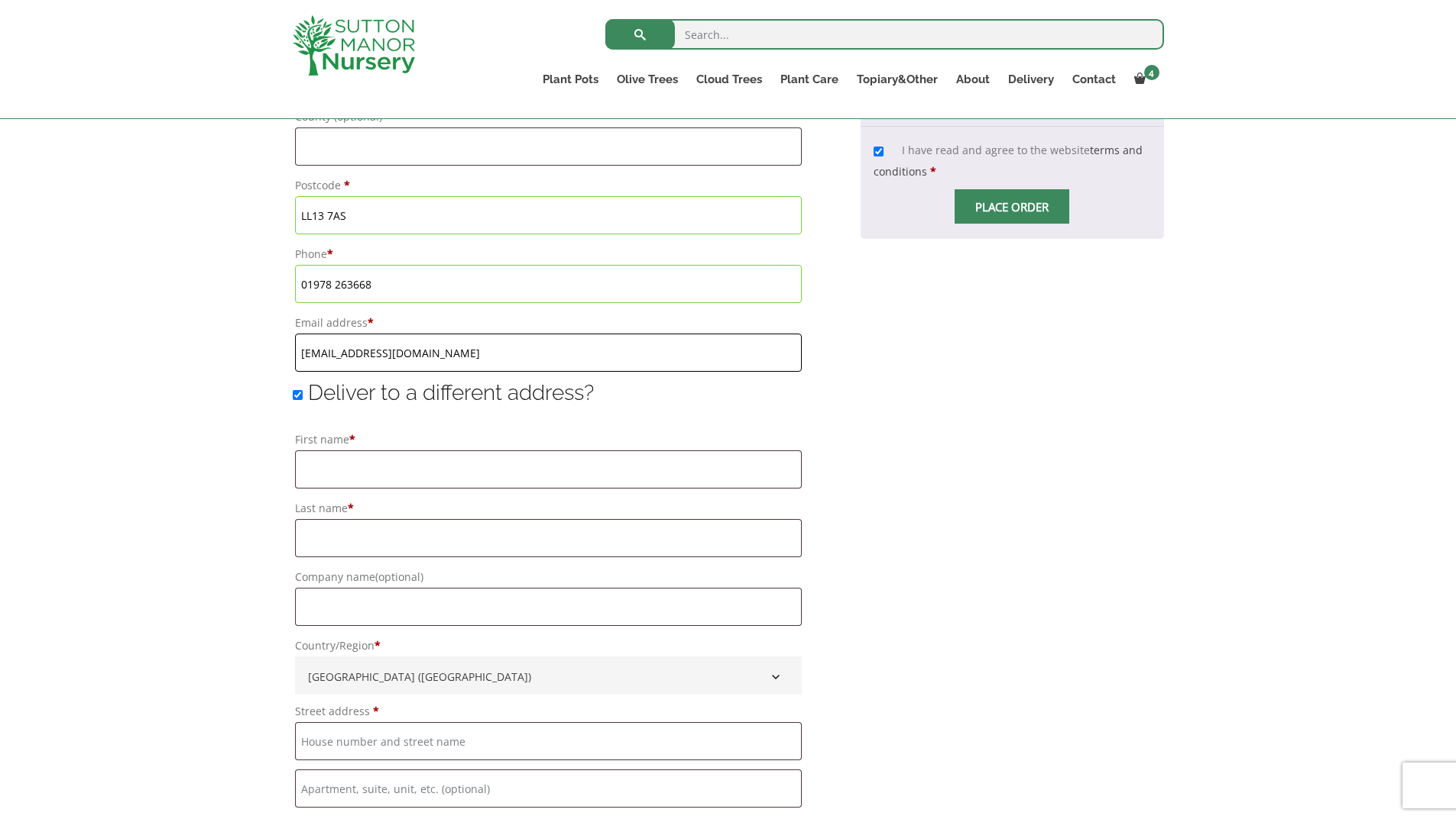
type input "[EMAIL_ADDRESS][DOMAIN_NAME]"
click at [367, 464] on input "First name *" at bounding box center [548, 470] width 506 height 38
type input "Garey"
click at [331, 534] on input "Last name *" at bounding box center [548, 538] width 506 height 38
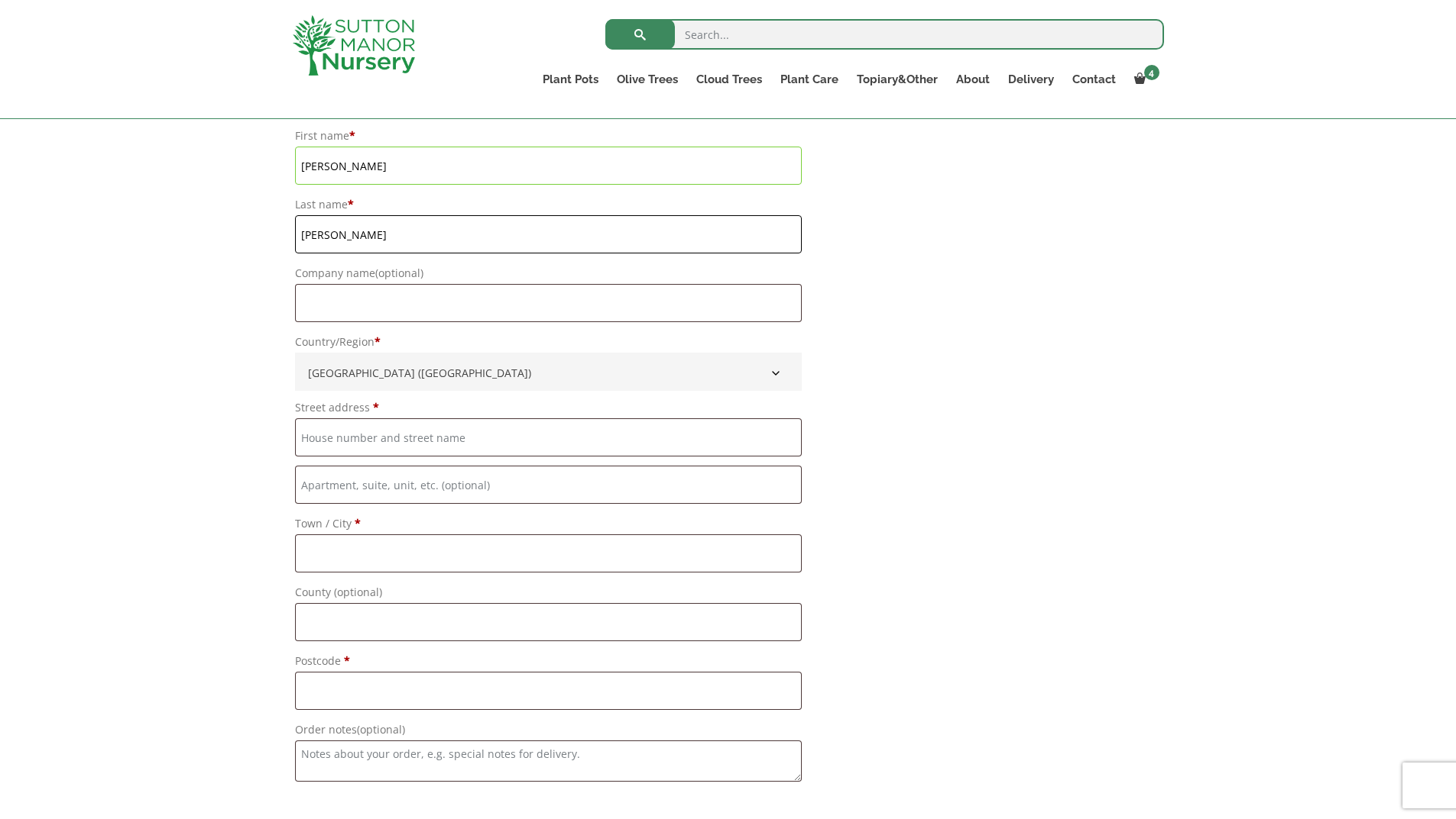
scroll to position [1222, 0]
type input "Goss"
click at [330, 301] on input "Company name (optional)" at bounding box center [548, 302] width 506 height 38
type input "Envirosips Ltd"
click at [342, 442] on input "Street address *" at bounding box center [548, 436] width 506 height 38
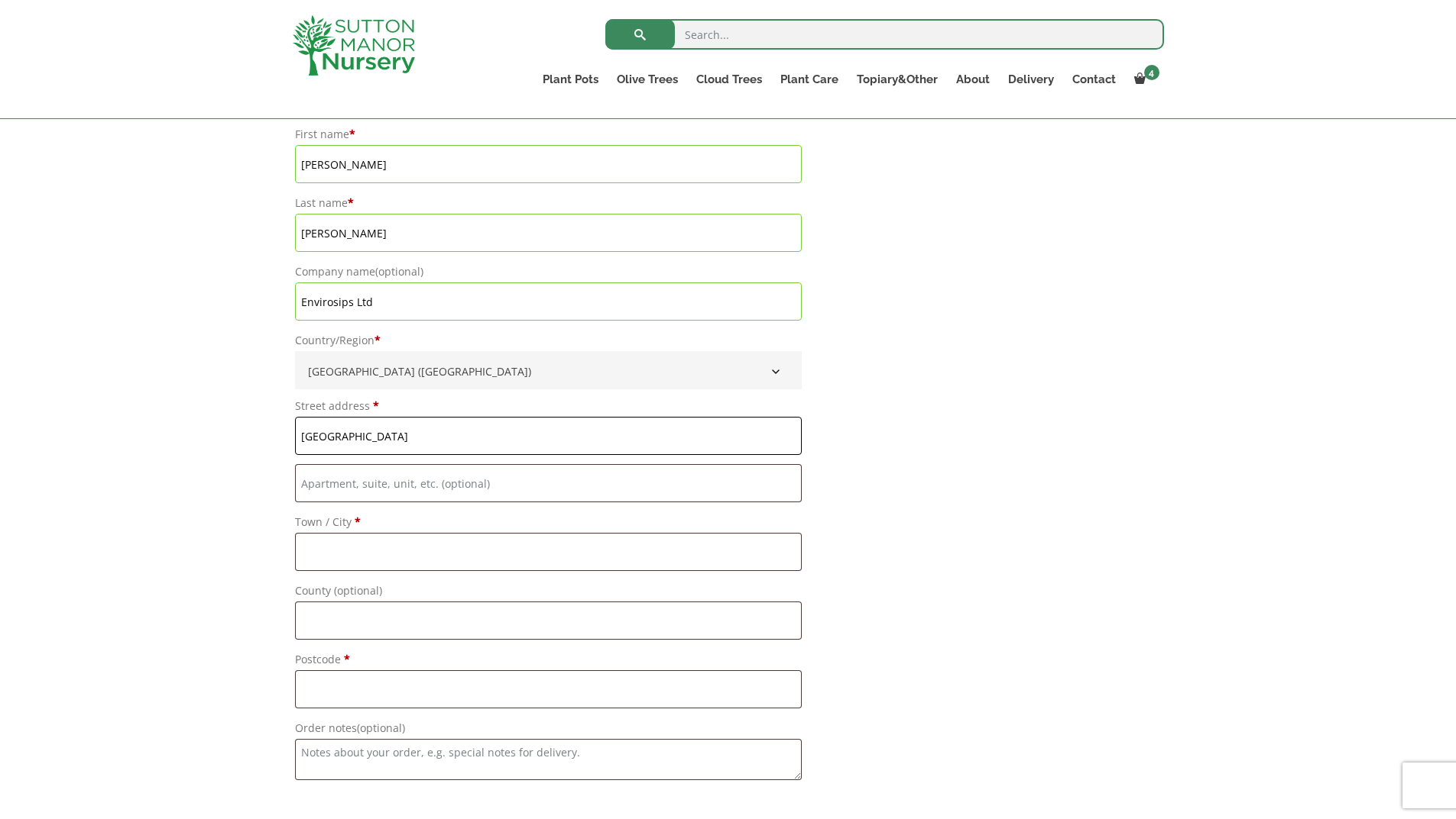
type input "[GEOGRAPHIC_DATA]"
click at [329, 561] on input "Town / City *" at bounding box center [548, 552] width 506 height 38
type input "Wrexham"
click at [318, 698] on input "Postcode *" at bounding box center [548, 690] width 506 height 38
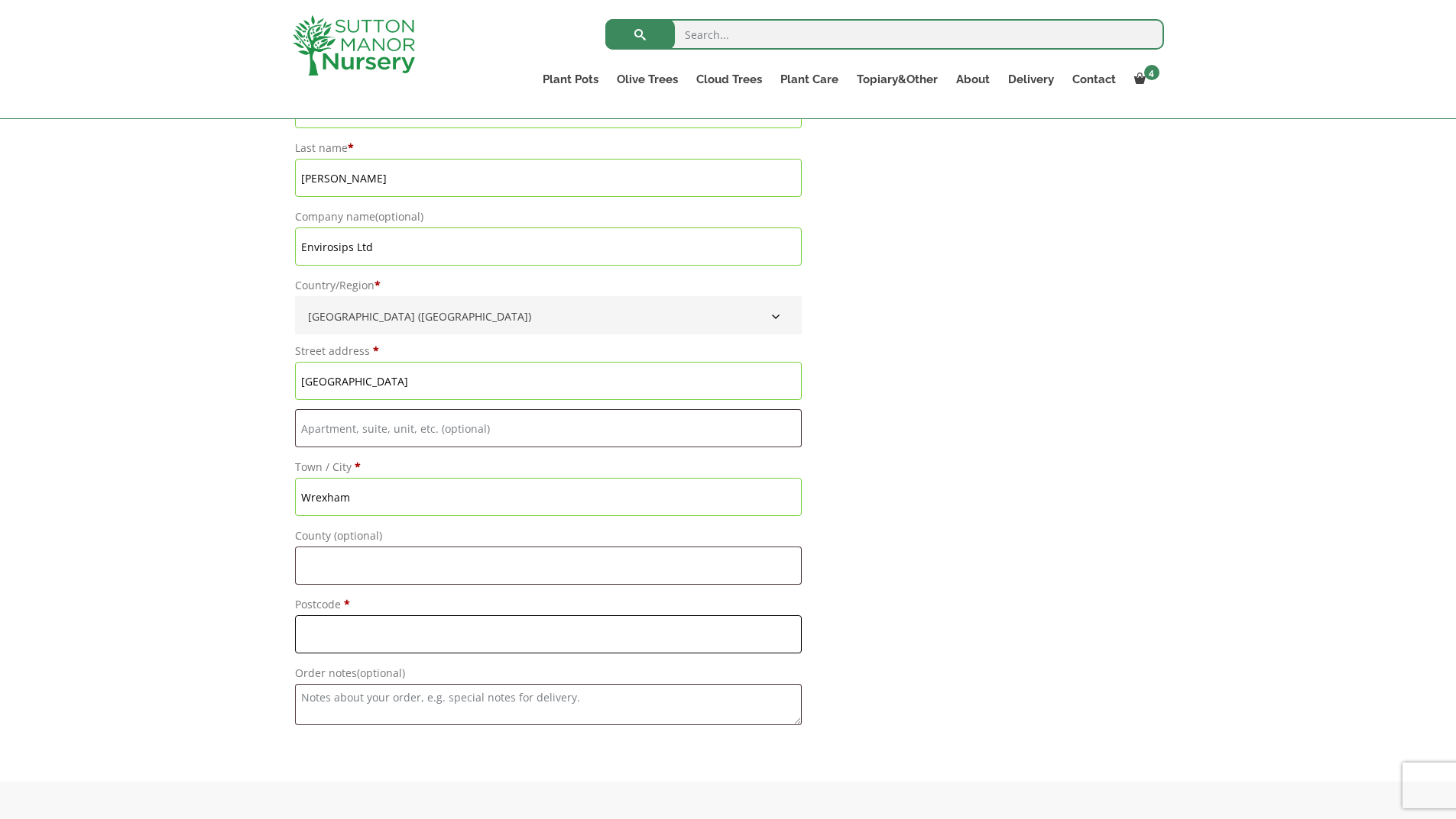
scroll to position [1375, 0]
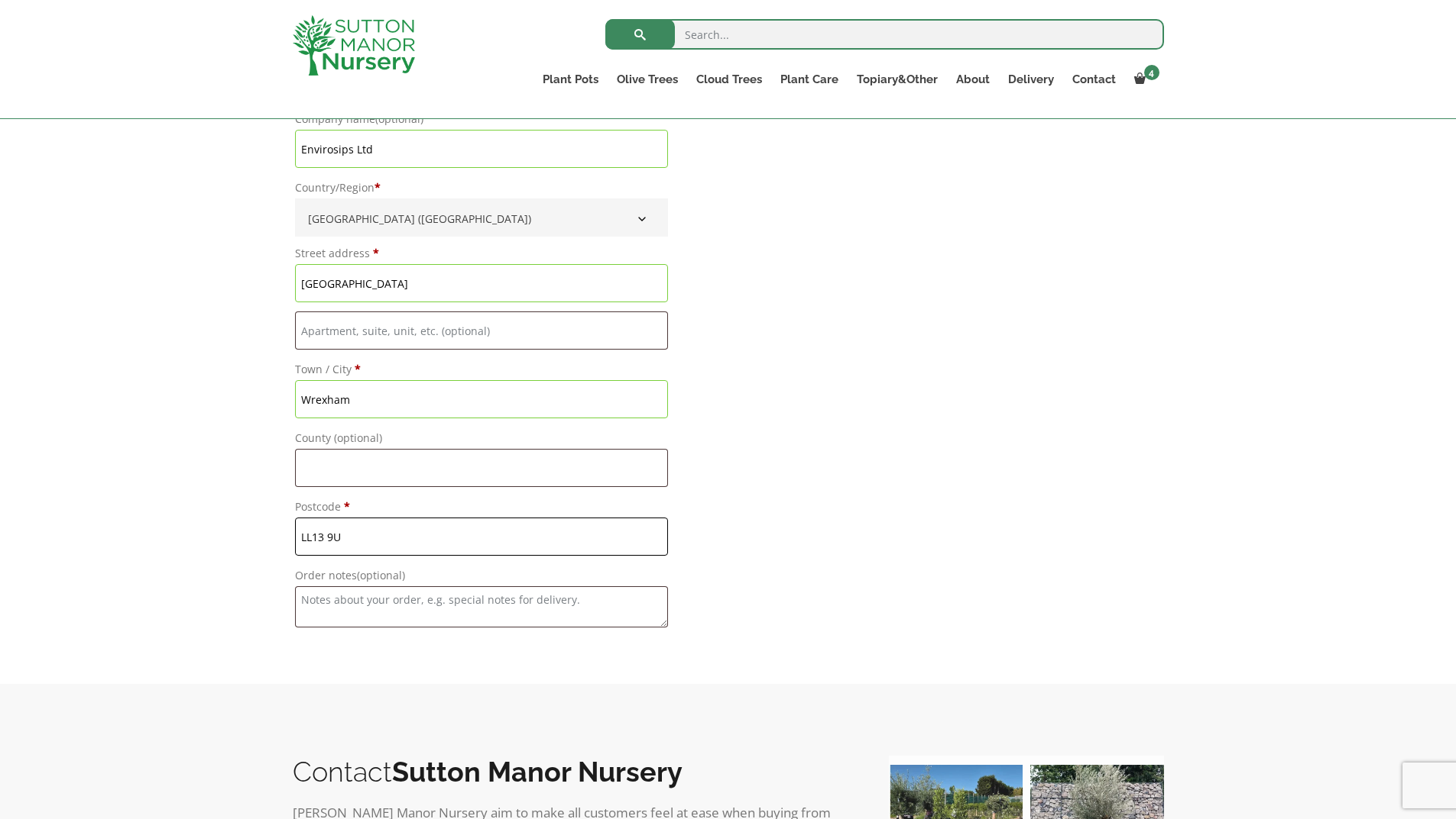
type input "LL13 9UG"
type input "[DATE]"
type input "LL13 9UG"
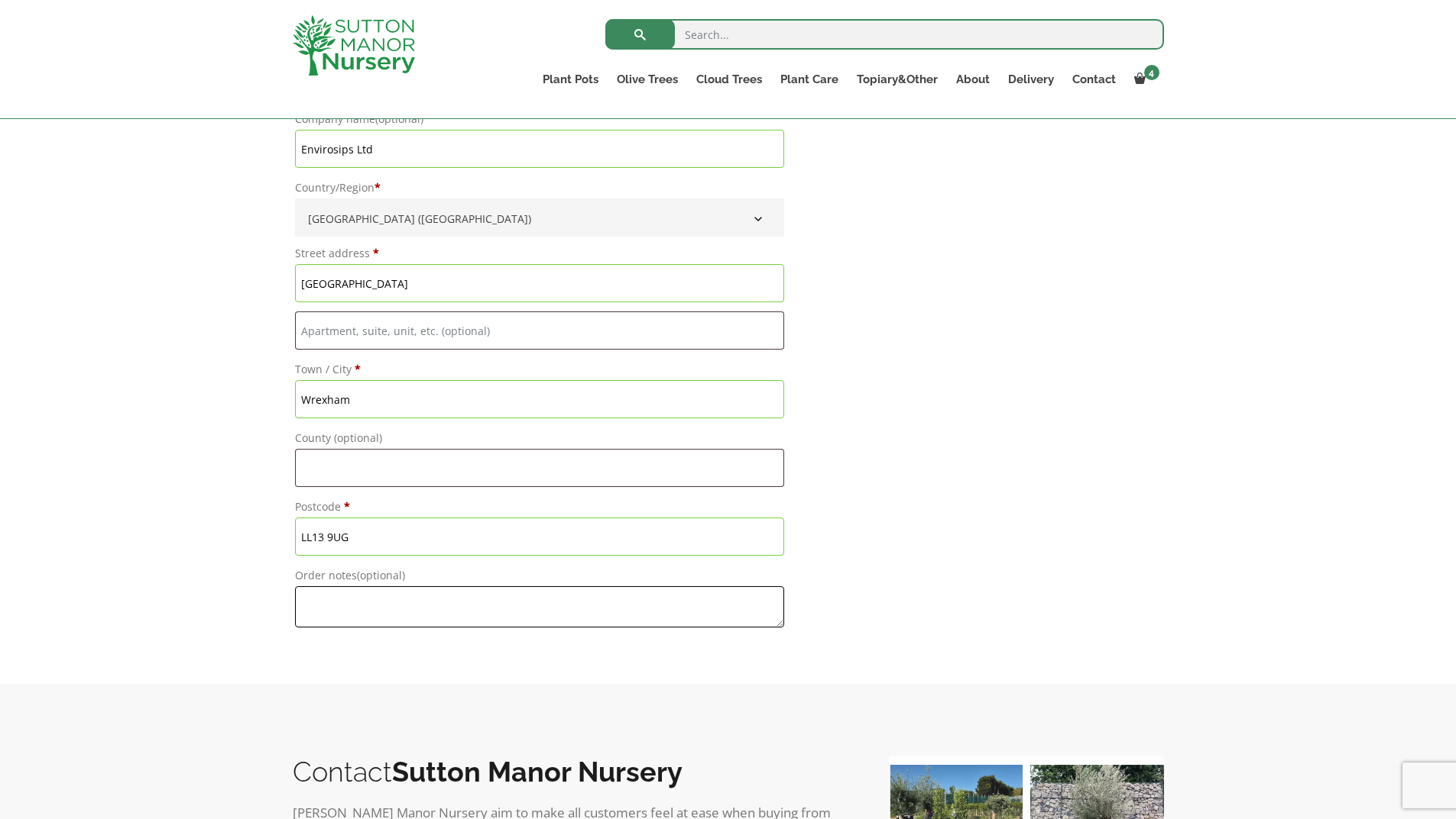
click at [324, 611] on textarea "Order notes (optional)" at bounding box center [539, 608] width 490 height 42
type textarea "p"
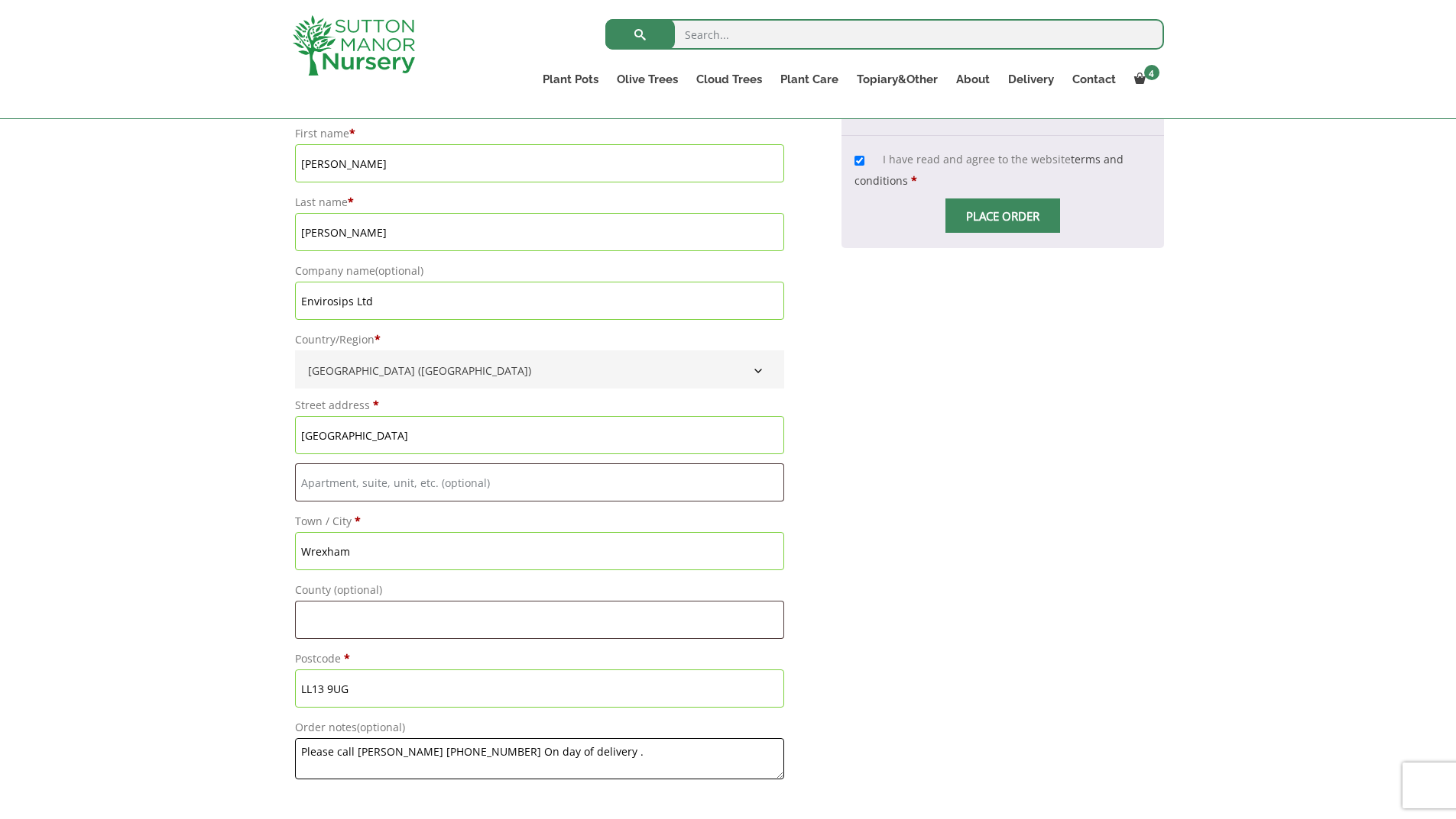
scroll to position [1222, 0]
type textarea "Please call [PERSON_NAME] [PHONE_NUMBER] On day of delivery ."
click at [1022, 215] on input "Place order" at bounding box center [1002, 217] width 114 height 35
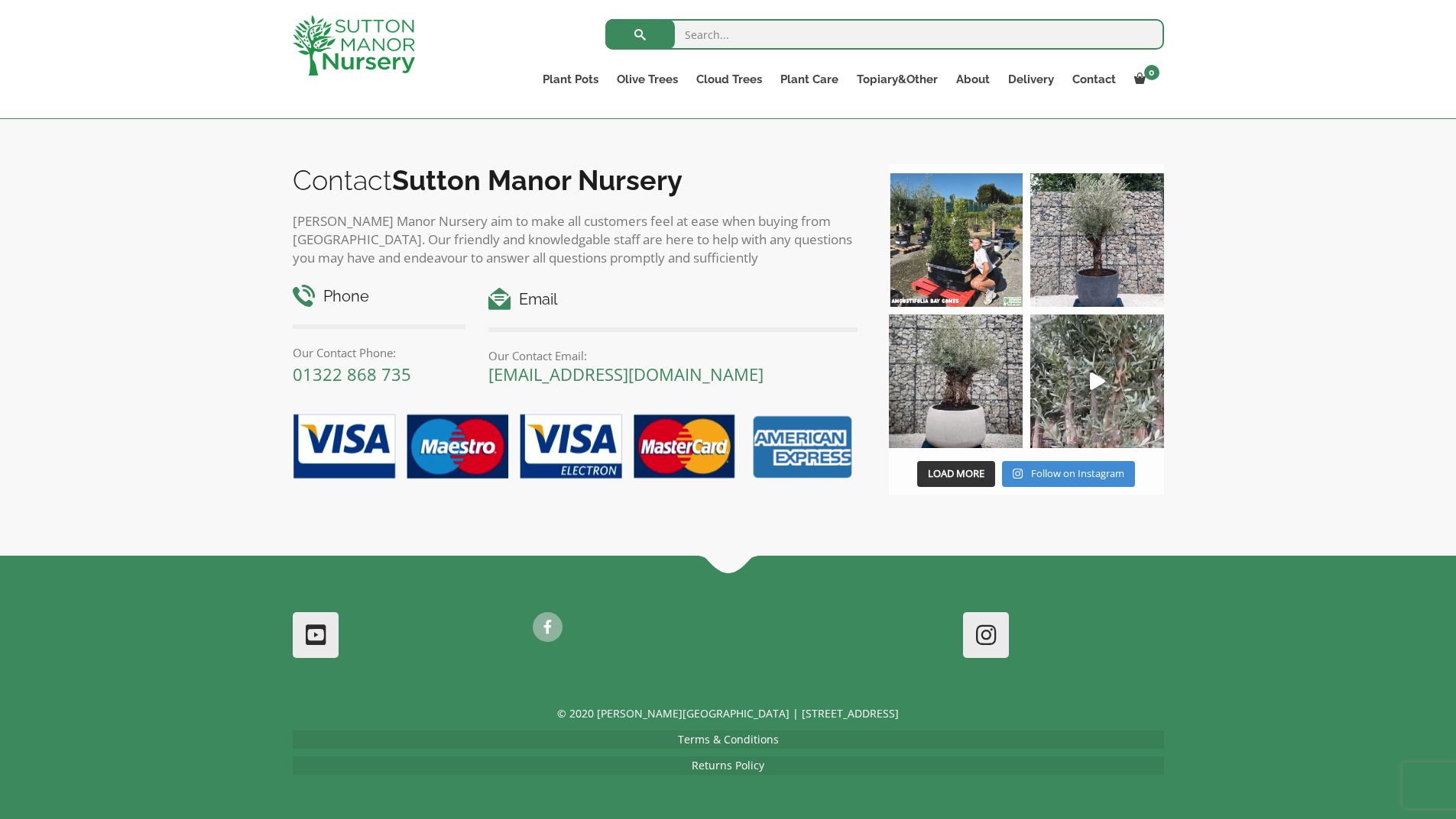
scroll to position [1104, 0]
click at [805, 457] on img at bounding box center [569, 447] width 577 height 84
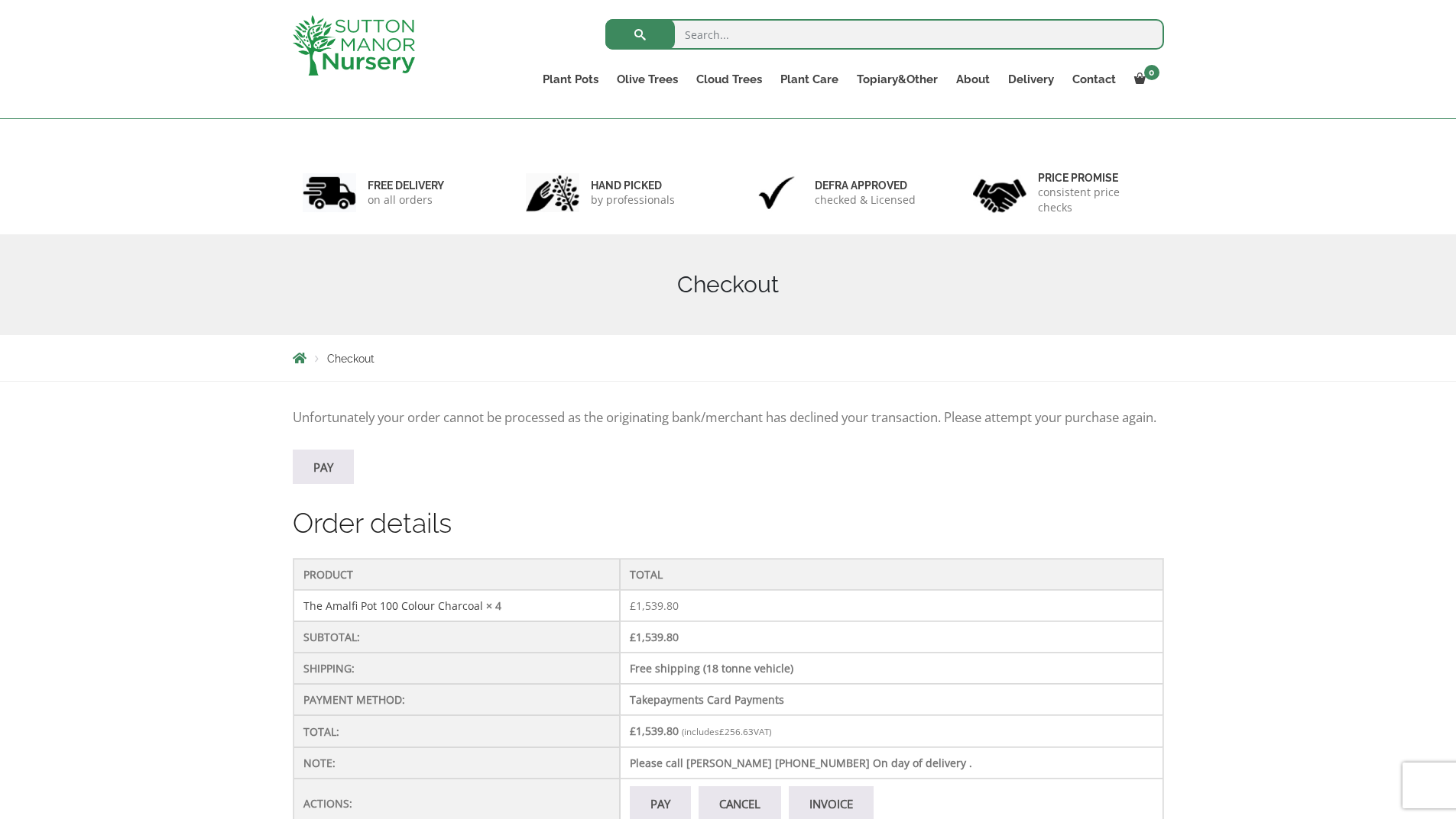
scroll to position [36, 0]
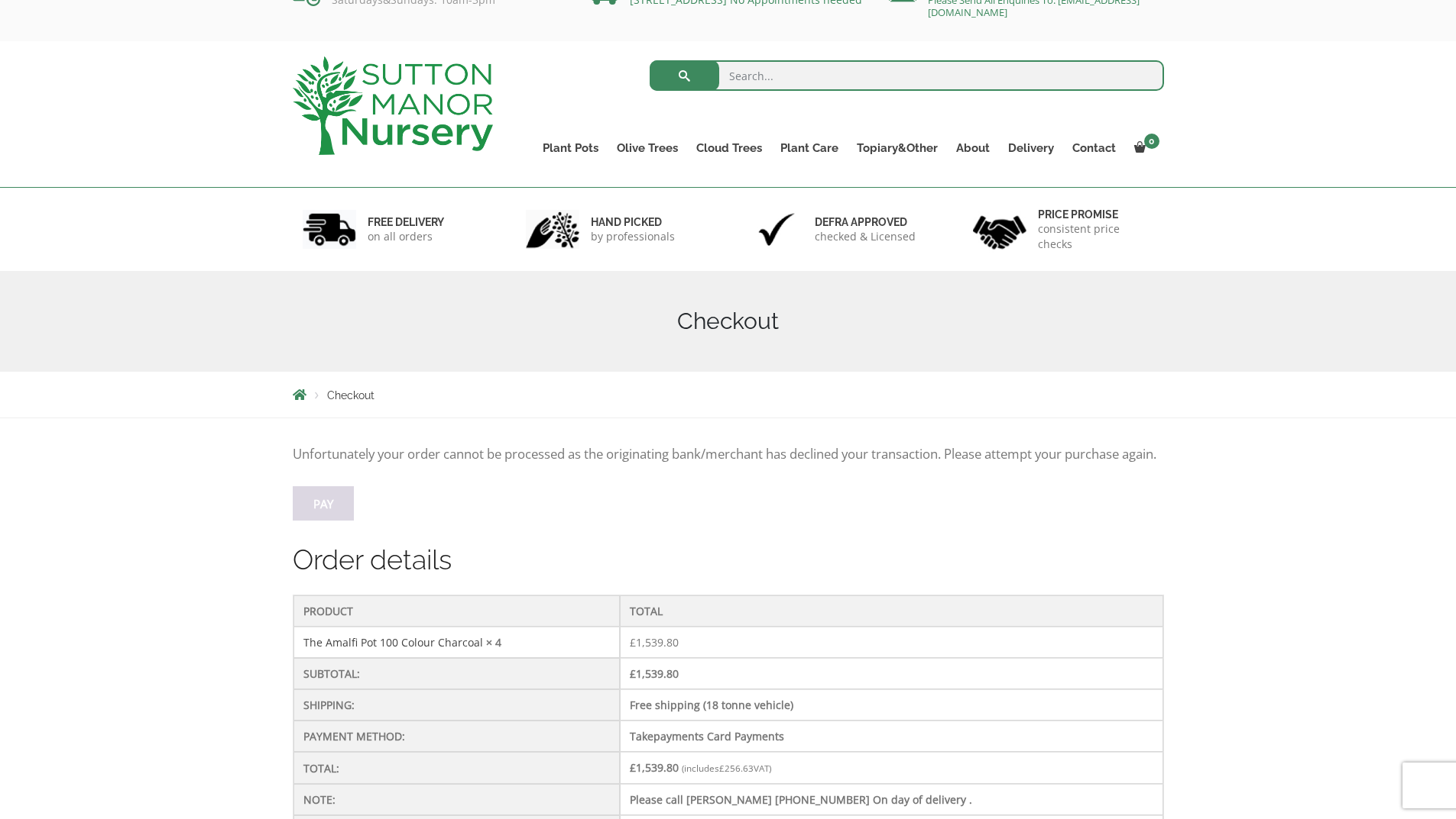
click at [334, 519] on link "Pay" at bounding box center [323, 504] width 61 height 35
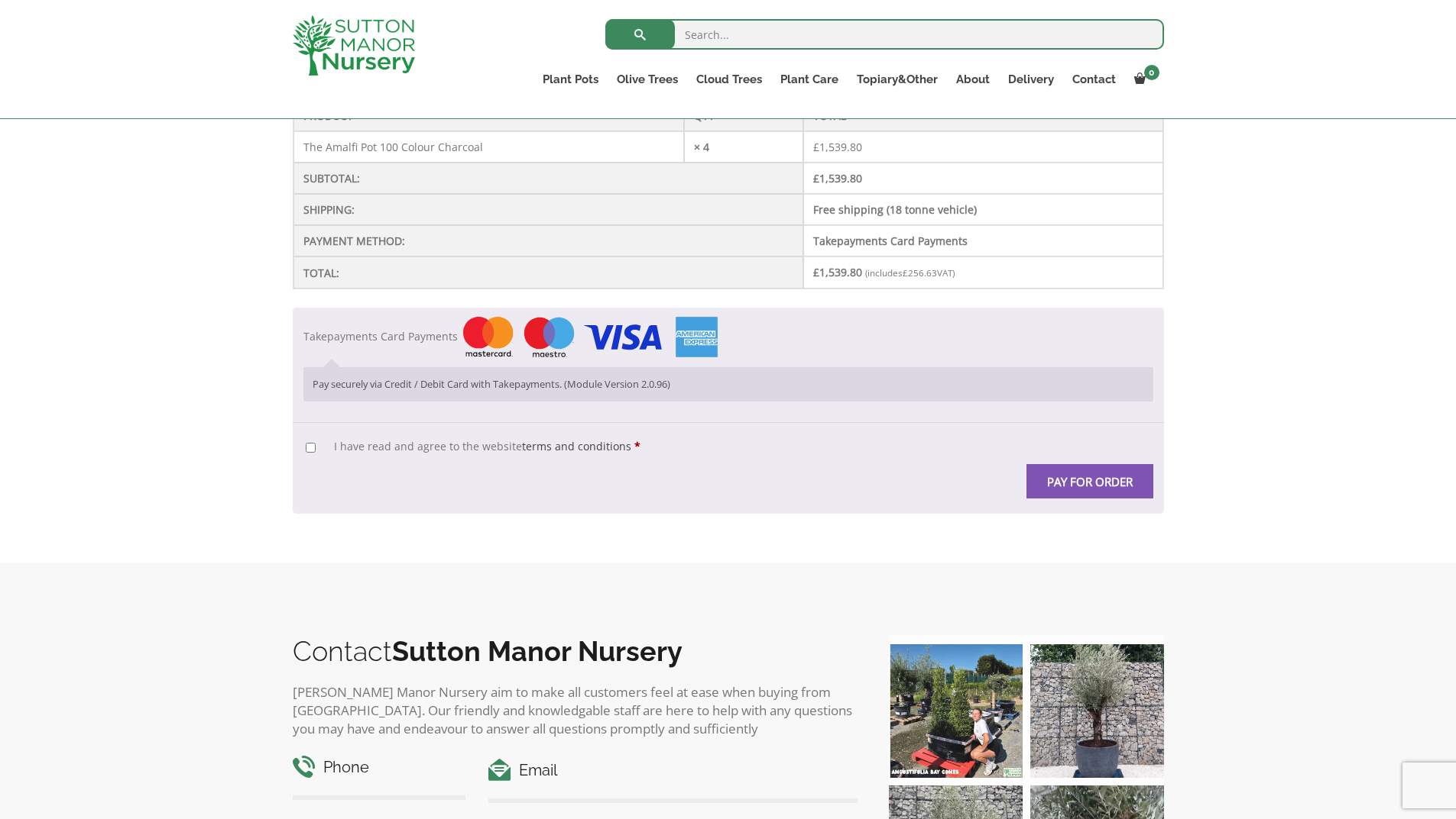
scroll to position [382, 0]
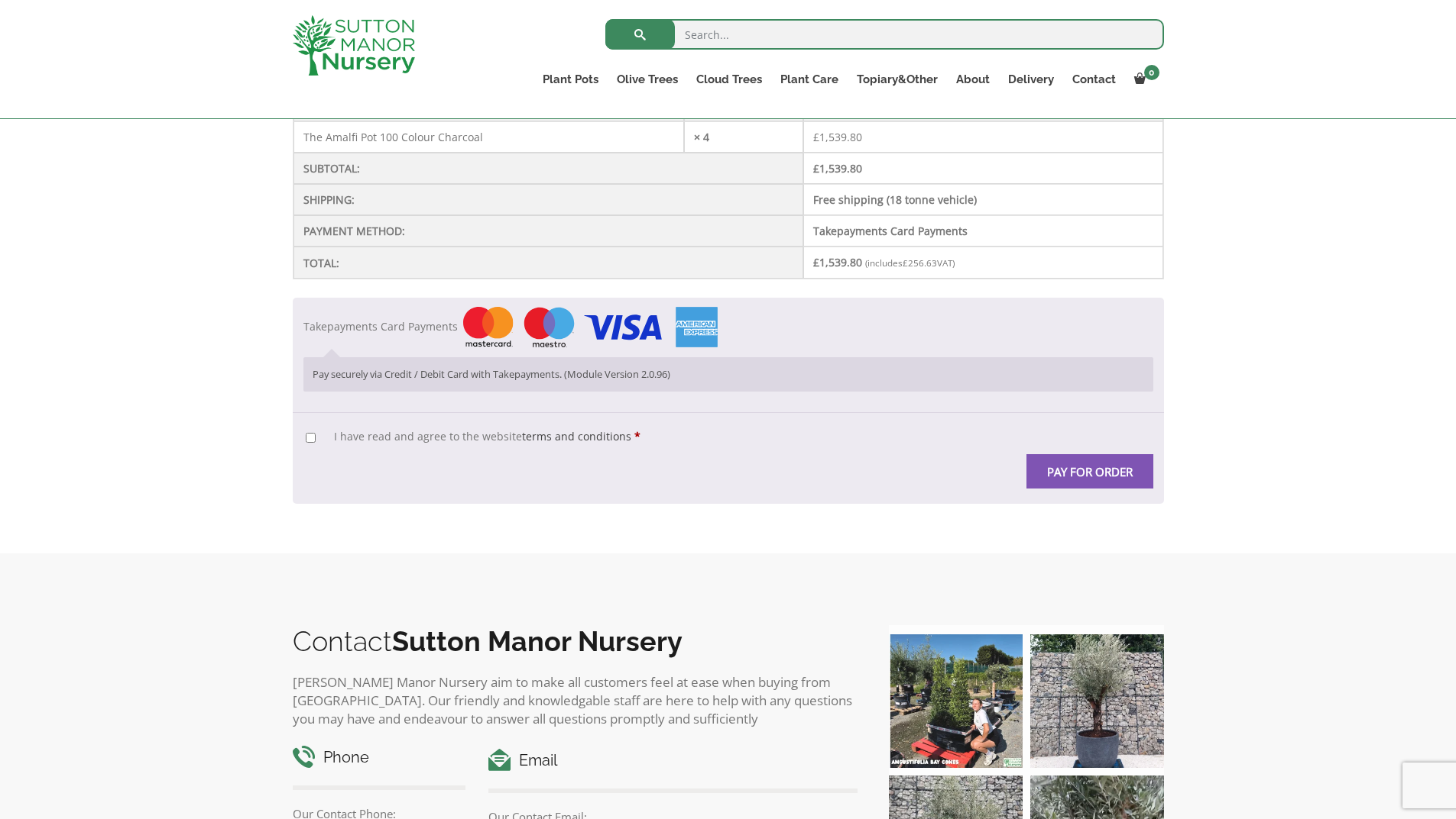
click at [310, 441] on input "I have read and agree to the website terms and conditions *" at bounding box center [310, 438] width 10 height 10
checkbox input "true"
click at [1092, 470] on button "Pay for order" at bounding box center [1089, 471] width 127 height 35
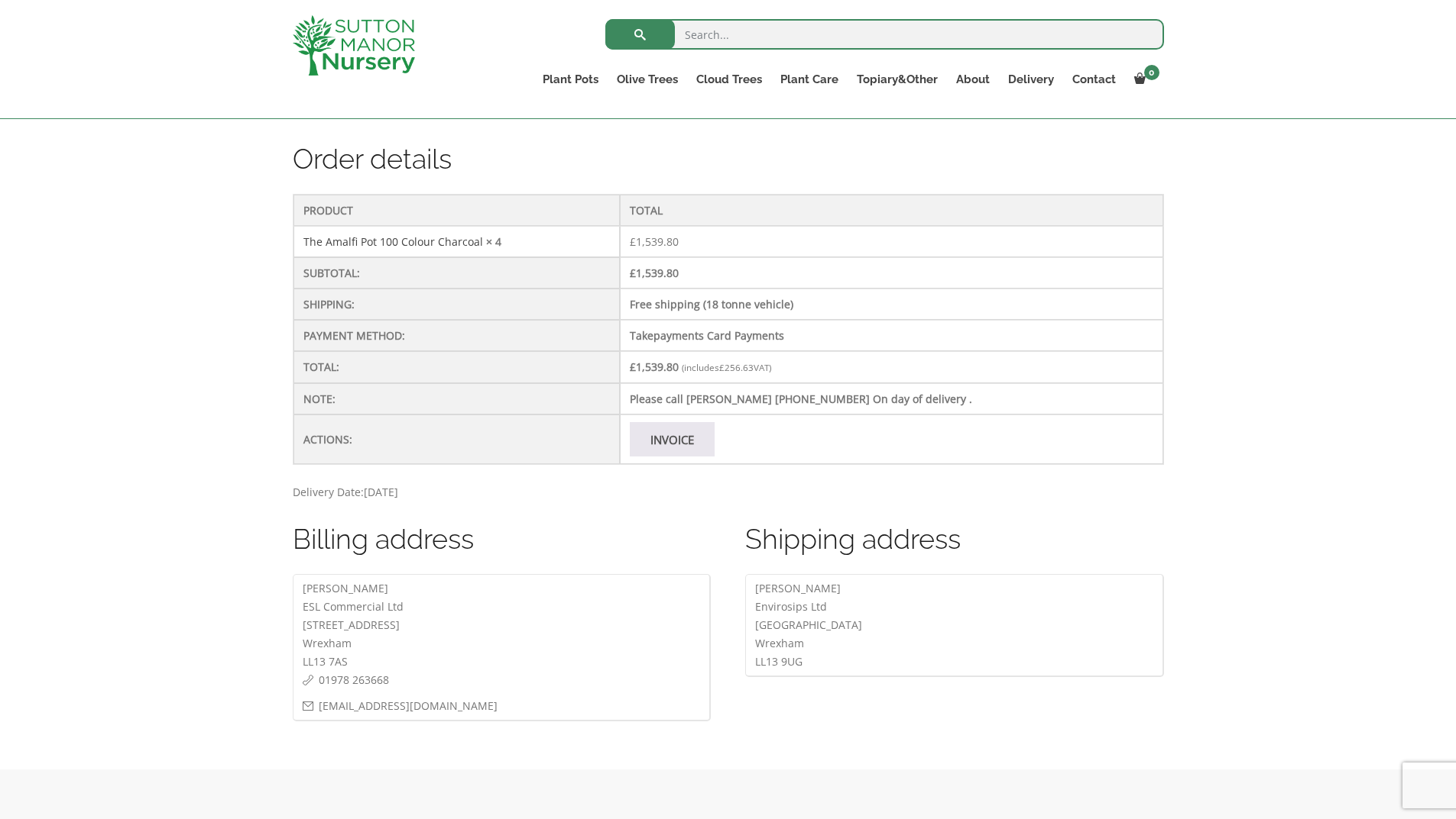
scroll to position [305, 0]
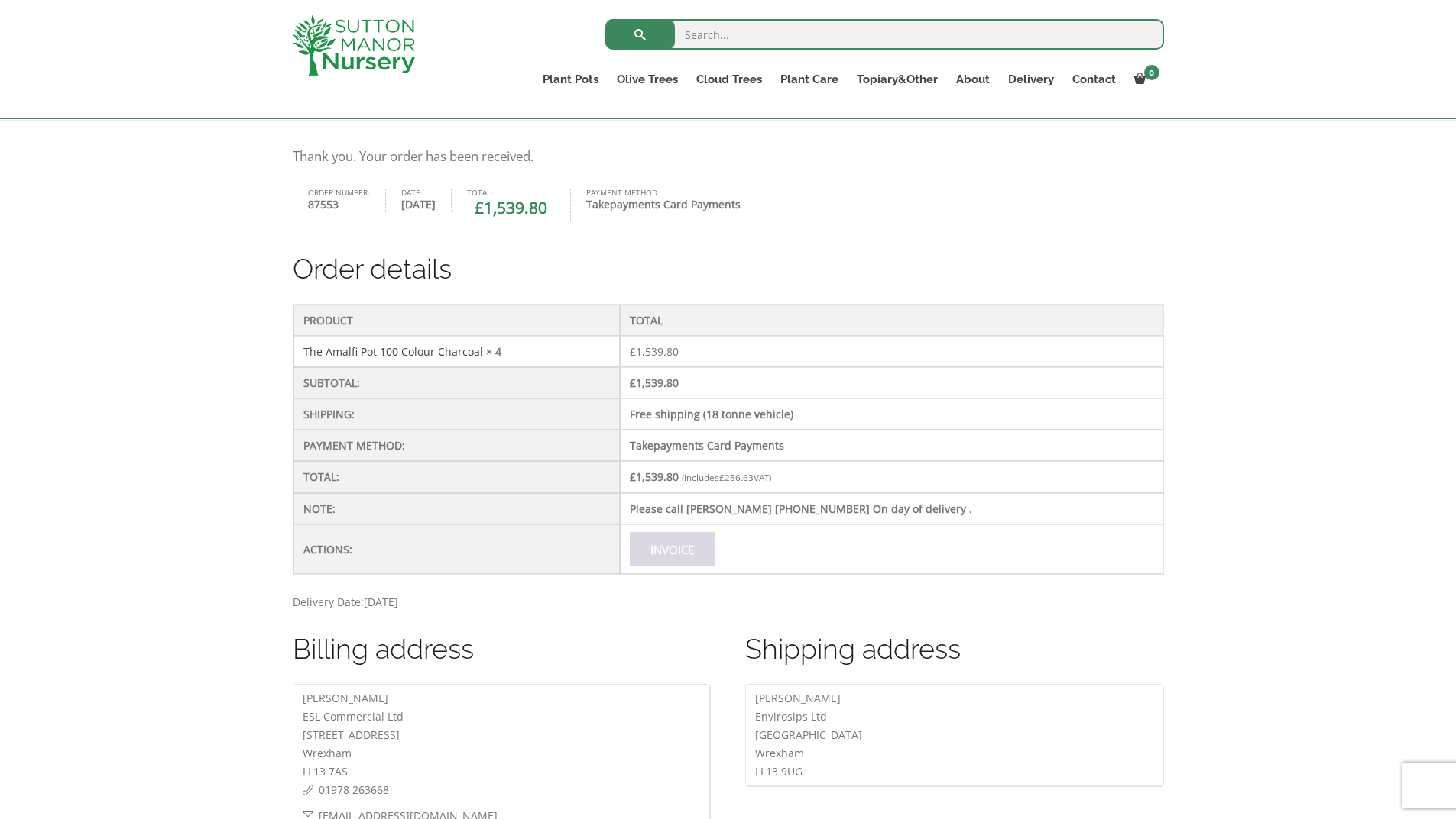
click at [715, 548] on link "Invoice" at bounding box center [672, 549] width 85 height 35
